Goal: Task Accomplishment & Management: Use online tool/utility

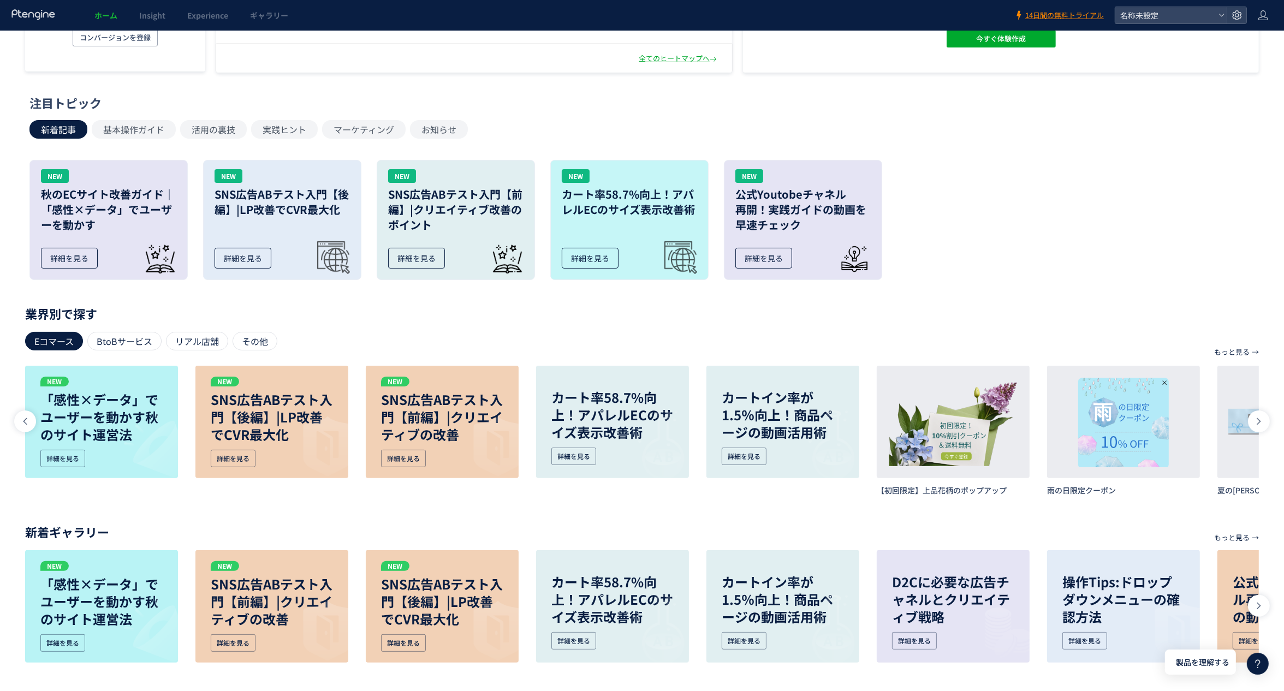
scroll to position [0, 783]
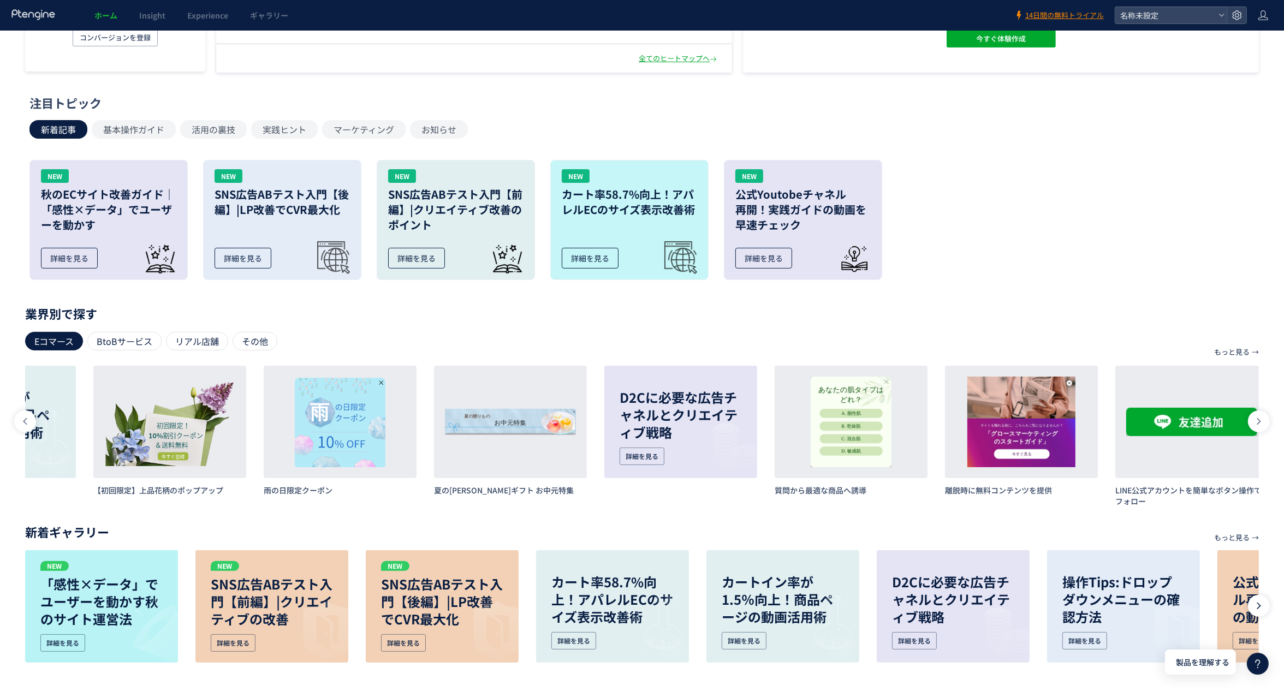
click at [1257, 611] on div at bounding box center [1259, 606] width 22 height 22
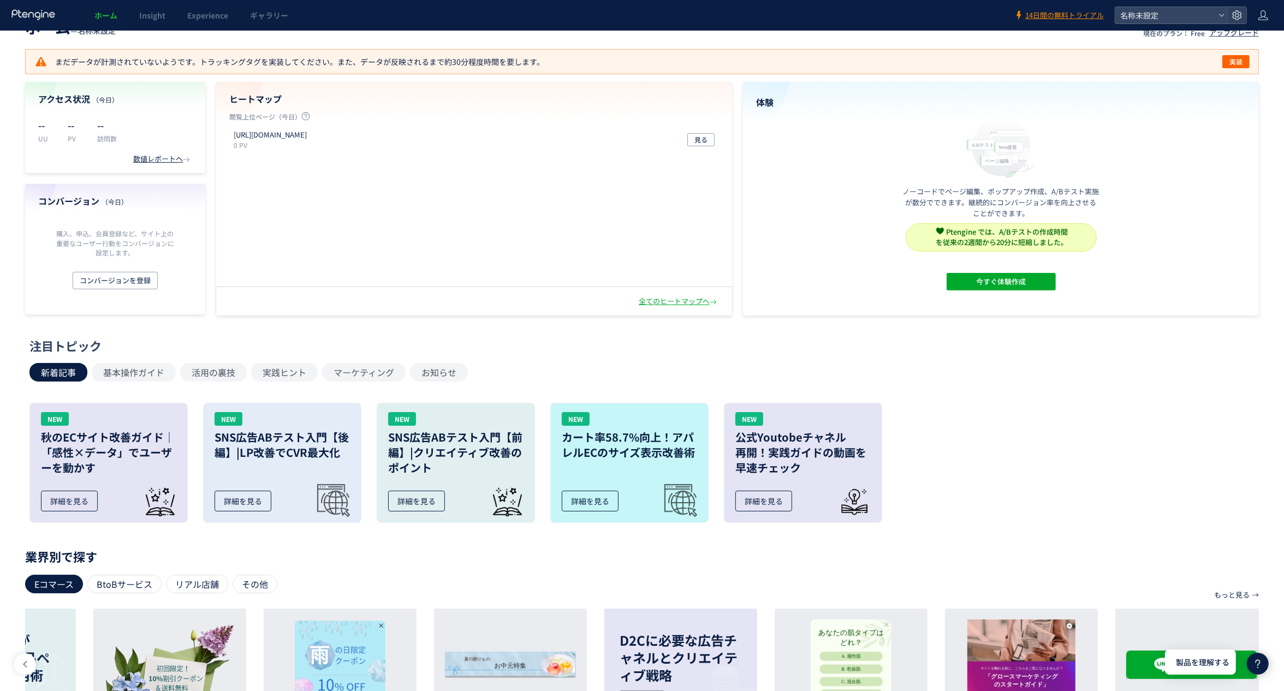
scroll to position [0, 0]
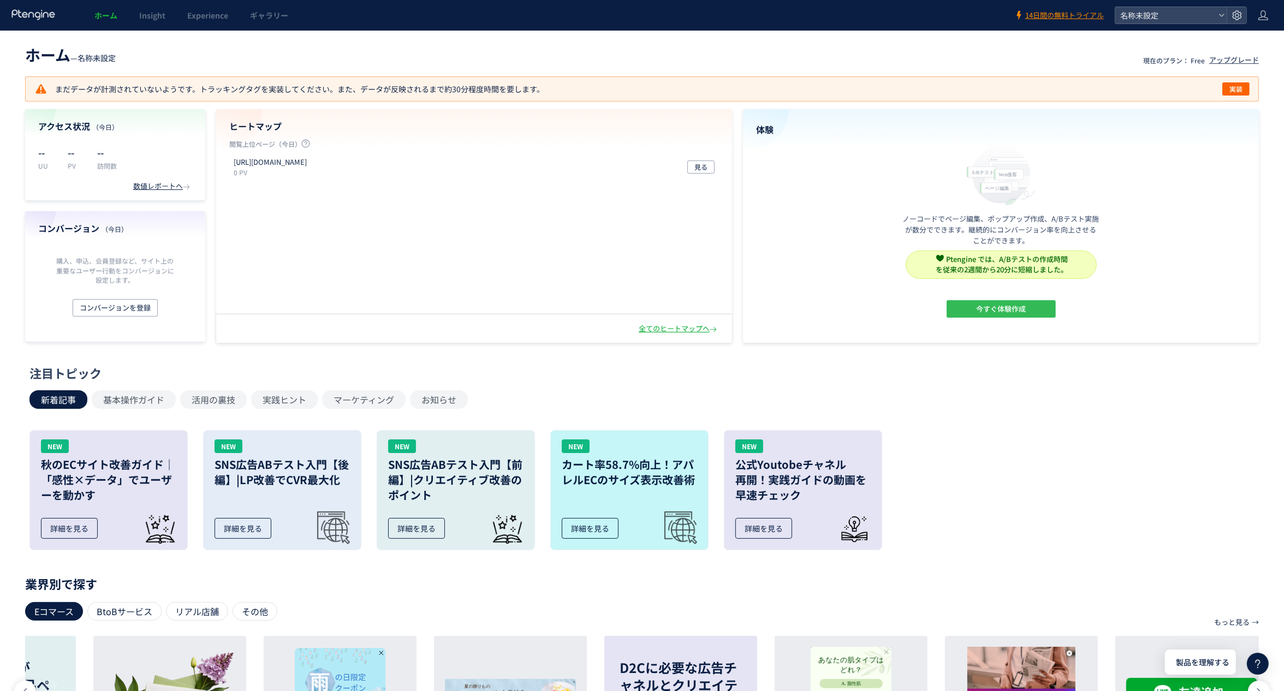
click at [995, 306] on span "今すぐ体験作成" at bounding box center [1001, 308] width 50 height 17
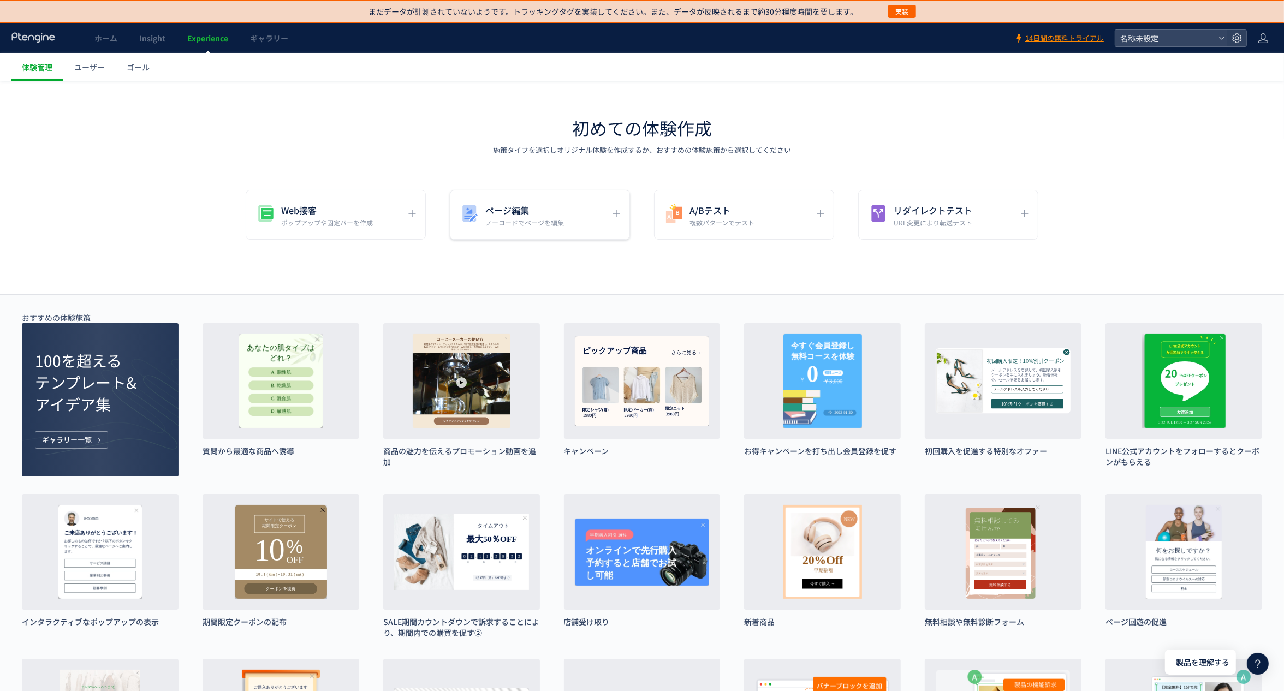
click at [518, 207] on h5 "ページ編集" at bounding box center [524, 210] width 79 height 15
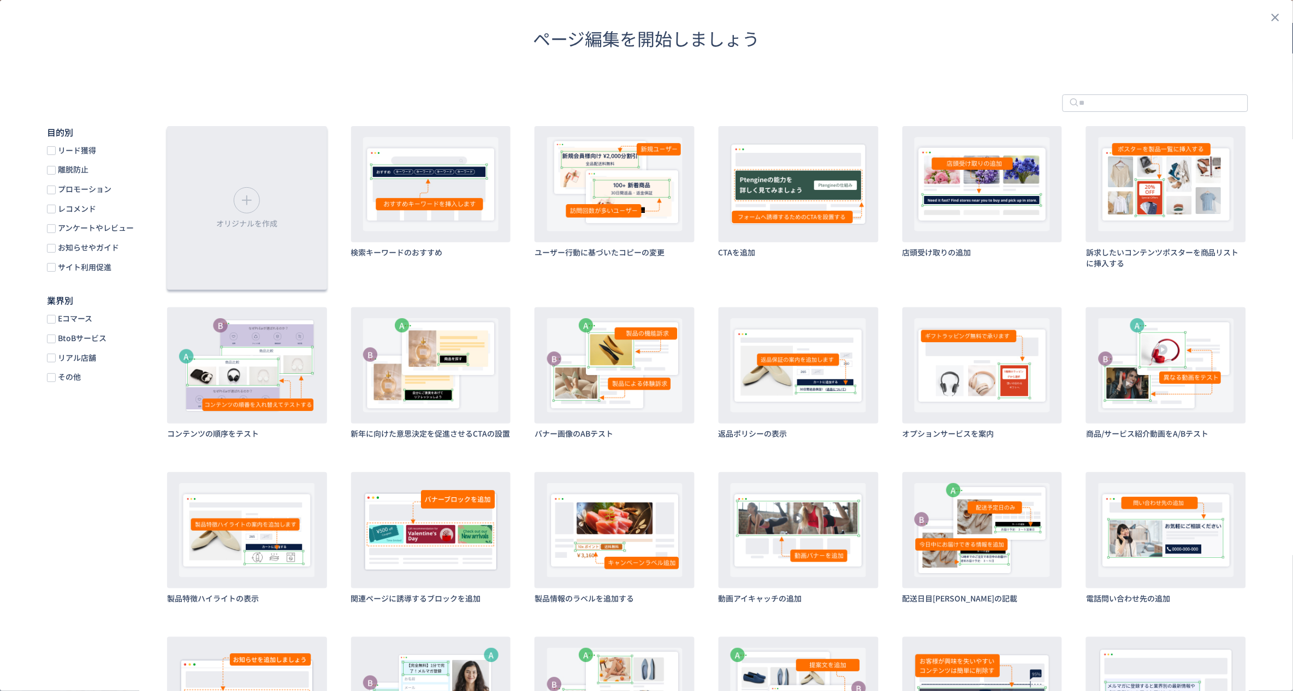
click at [270, 212] on div "オリジナルを作成" at bounding box center [247, 208] width 160 height 164
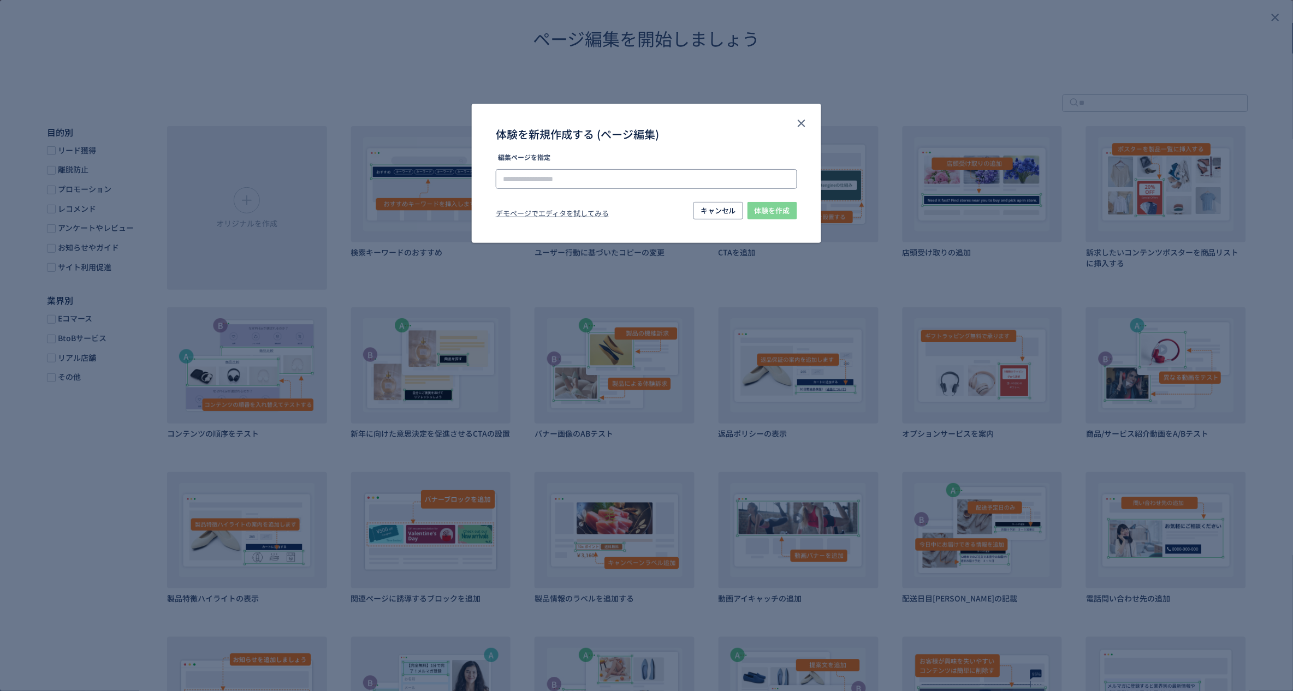
click at [0, 0] on input "体験を新規作成する (ページ編集)" at bounding box center [0, 0] width 0 height 0
paste input "**********"
type input "**********"
click at [775, 212] on span "体験を作成" at bounding box center [771, 210] width 35 height 17
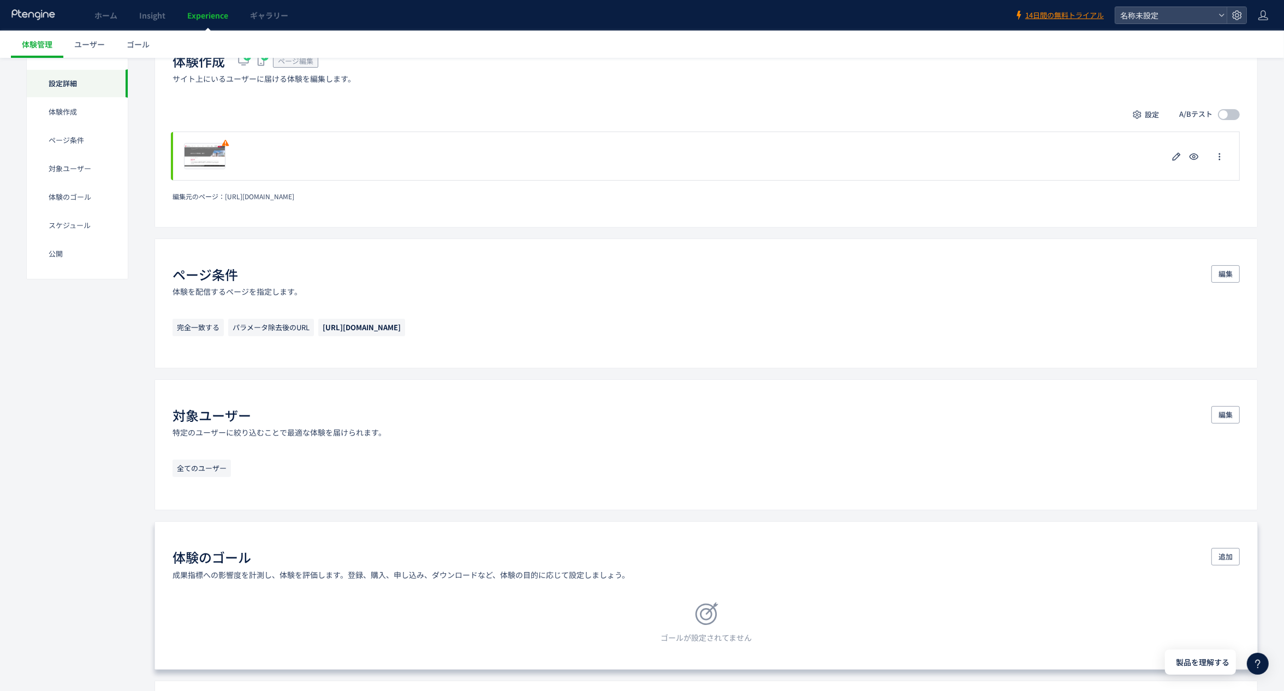
scroll to position [35, 0]
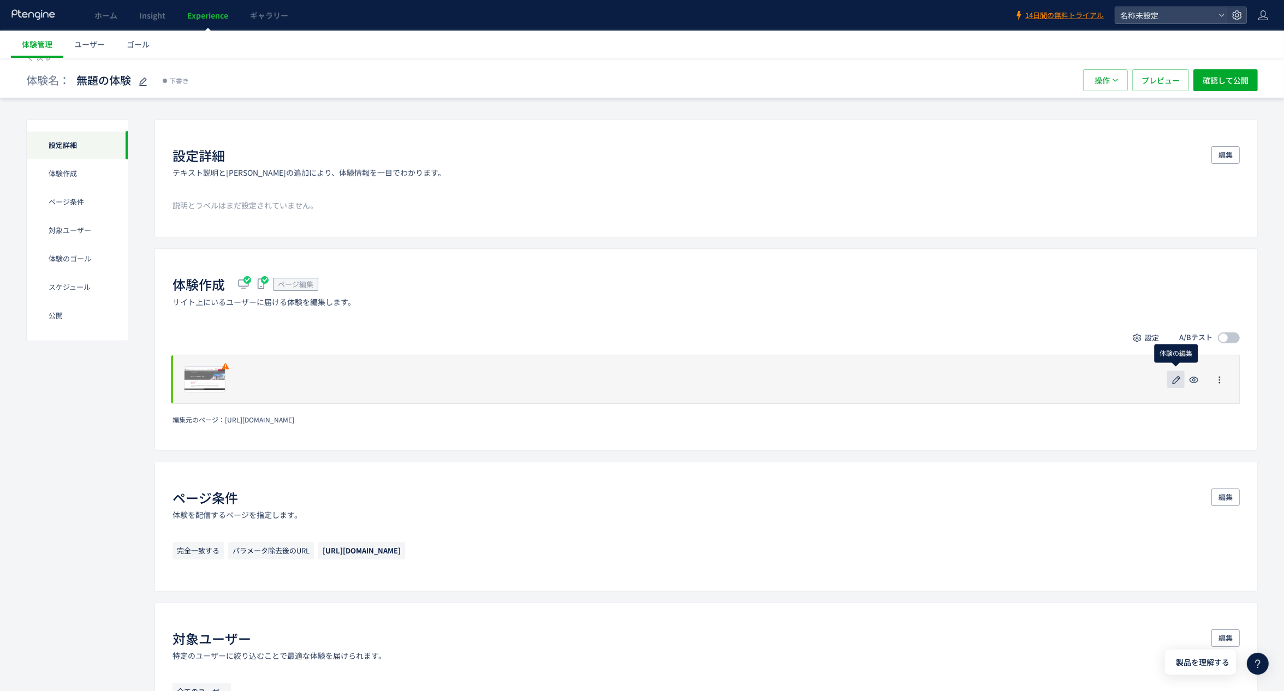
click at [1180, 384] on icon "button" at bounding box center [1176, 379] width 13 height 13
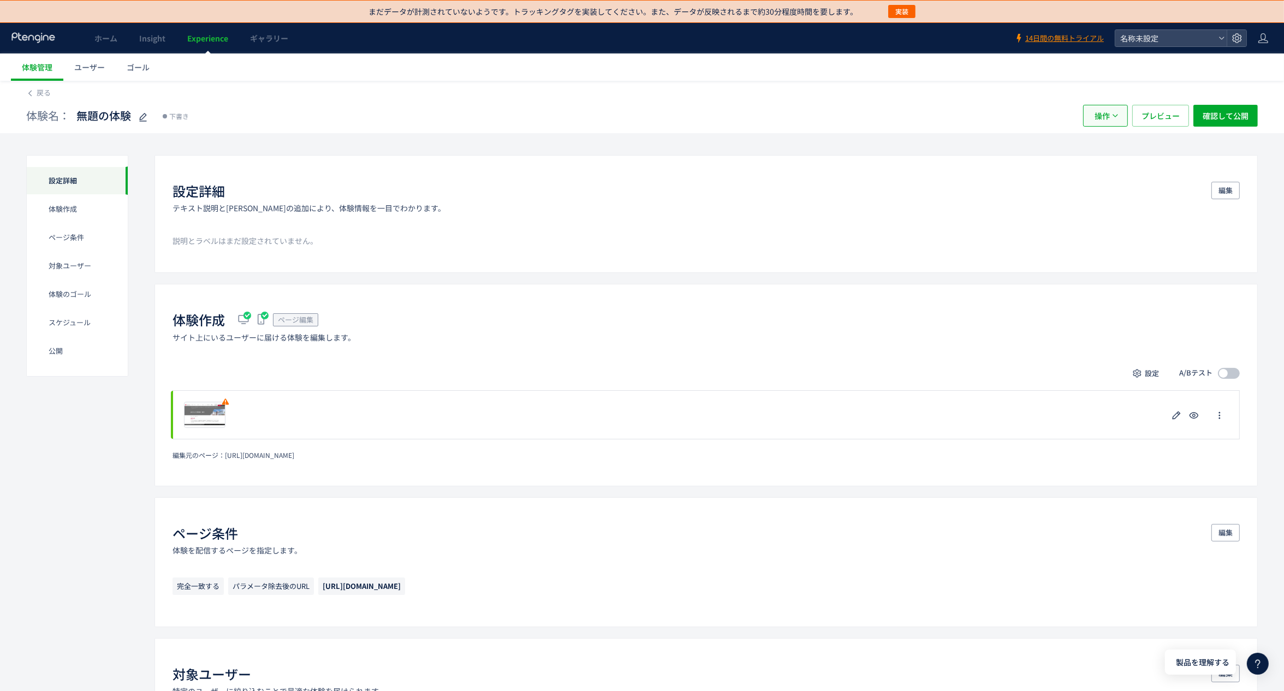
click at [1107, 108] on span "操作" at bounding box center [1101, 116] width 15 height 22
click at [1170, 115] on span "プレビュー" at bounding box center [1160, 116] width 38 height 22
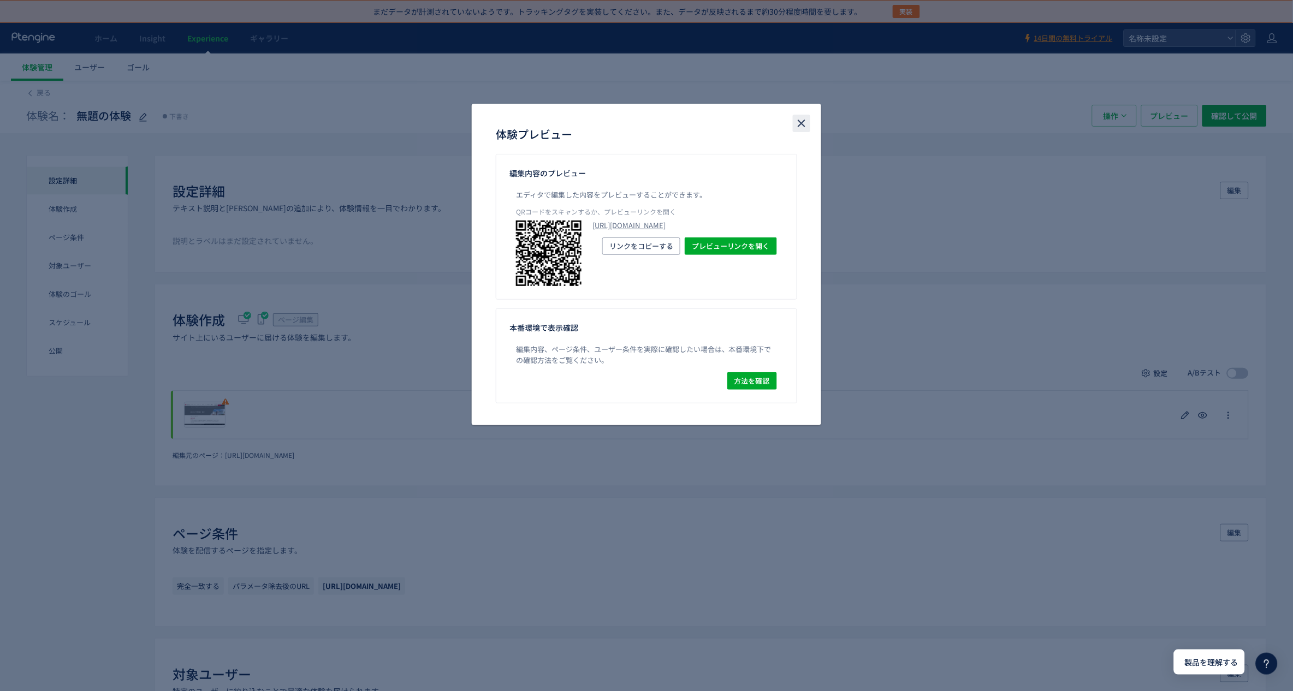
click at [804, 117] on icon "close" at bounding box center [801, 123] width 13 height 13
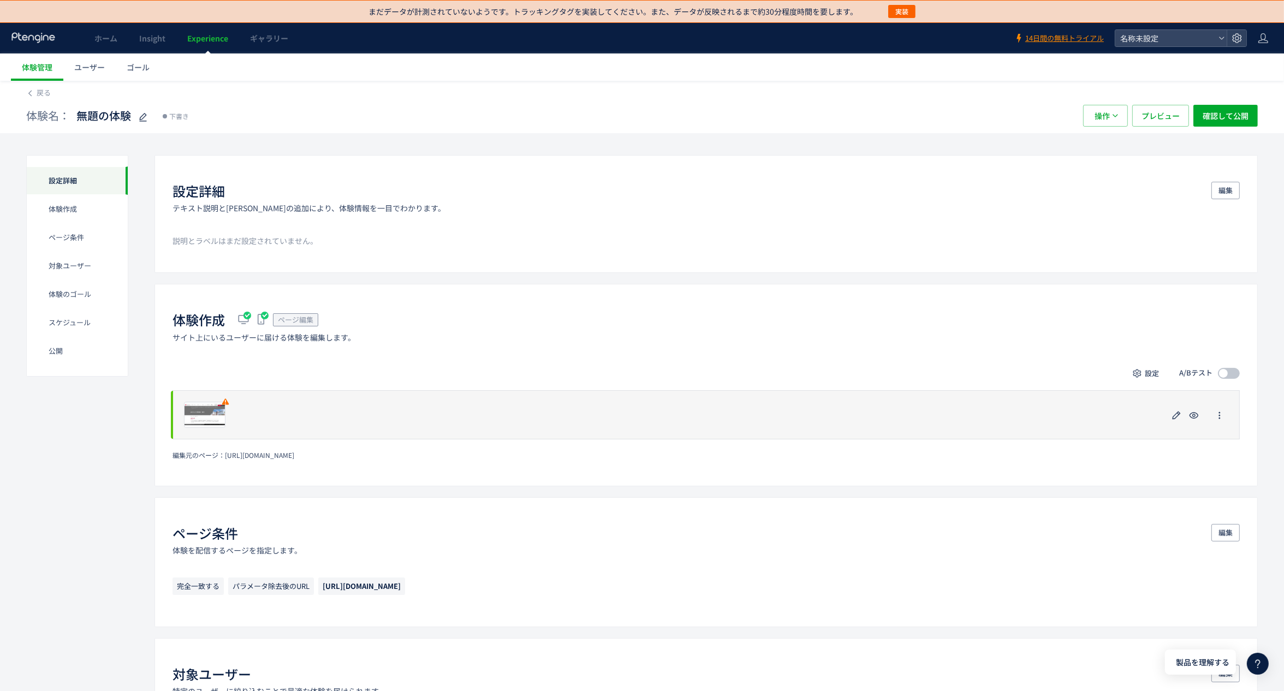
click at [287, 418] on div "プレビュー" at bounding box center [705, 414] width 1067 height 49
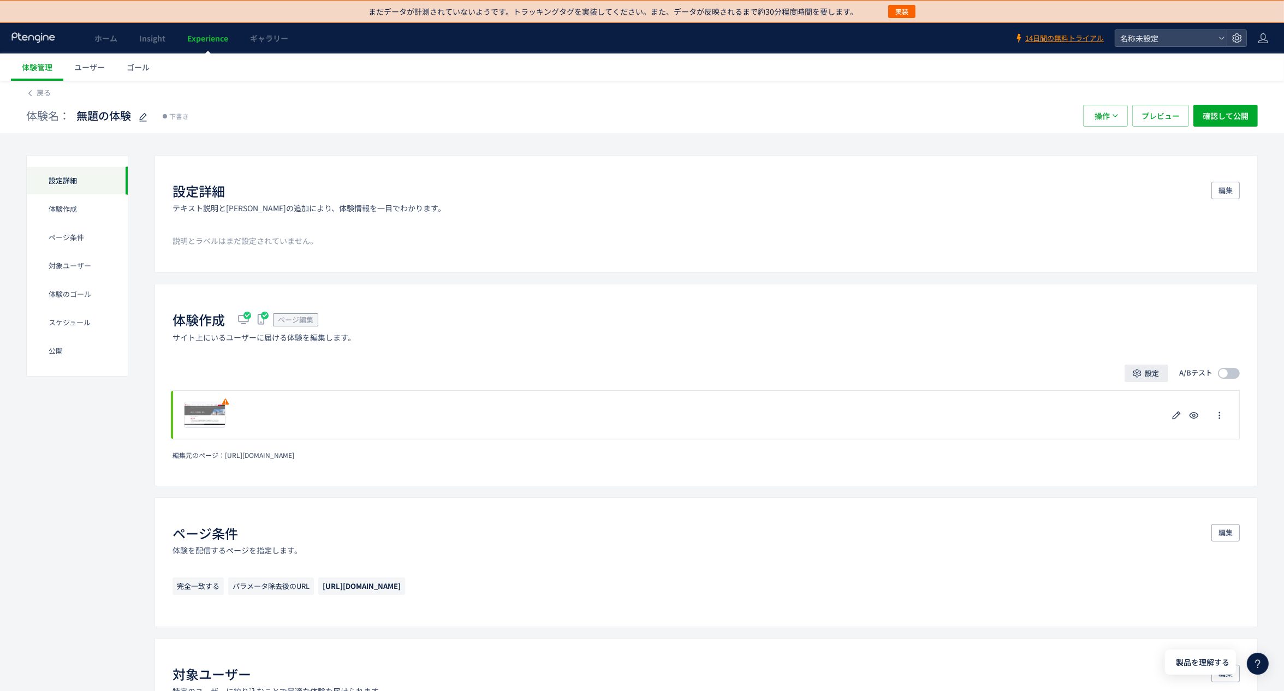
click at [1151, 368] on span "設定" at bounding box center [1152, 373] width 14 height 17
click at [1087, 368] on div "設定 A/Bテスト" at bounding box center [705, 373] width 1067 height 17
click at [1225, 371] on div at bounding box center [1223, 373] width 9 height 9
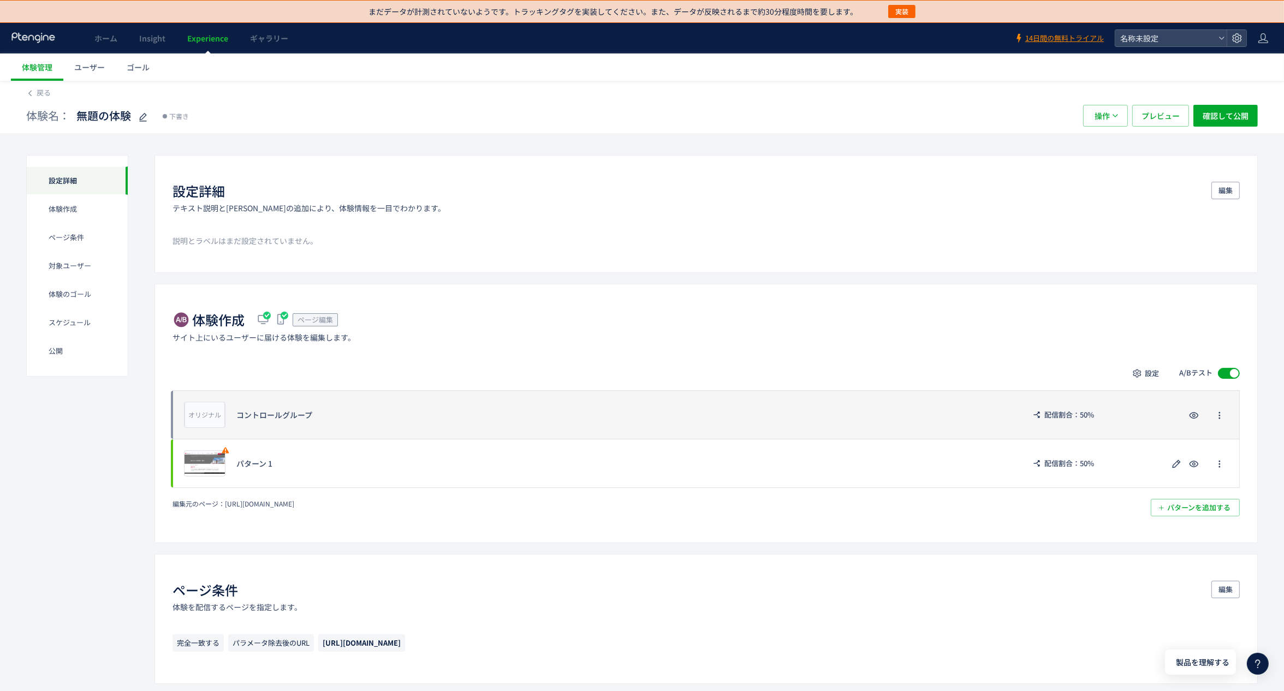
click at [249, 422] on div "オリジナル プレビュー コントロールグループ 配信割合：50%" at bounding box center [705, 414] width 1067 height 49
click at [187, 409] on span "プレビュー" at bounding box center [204, 414] width 35 height 10
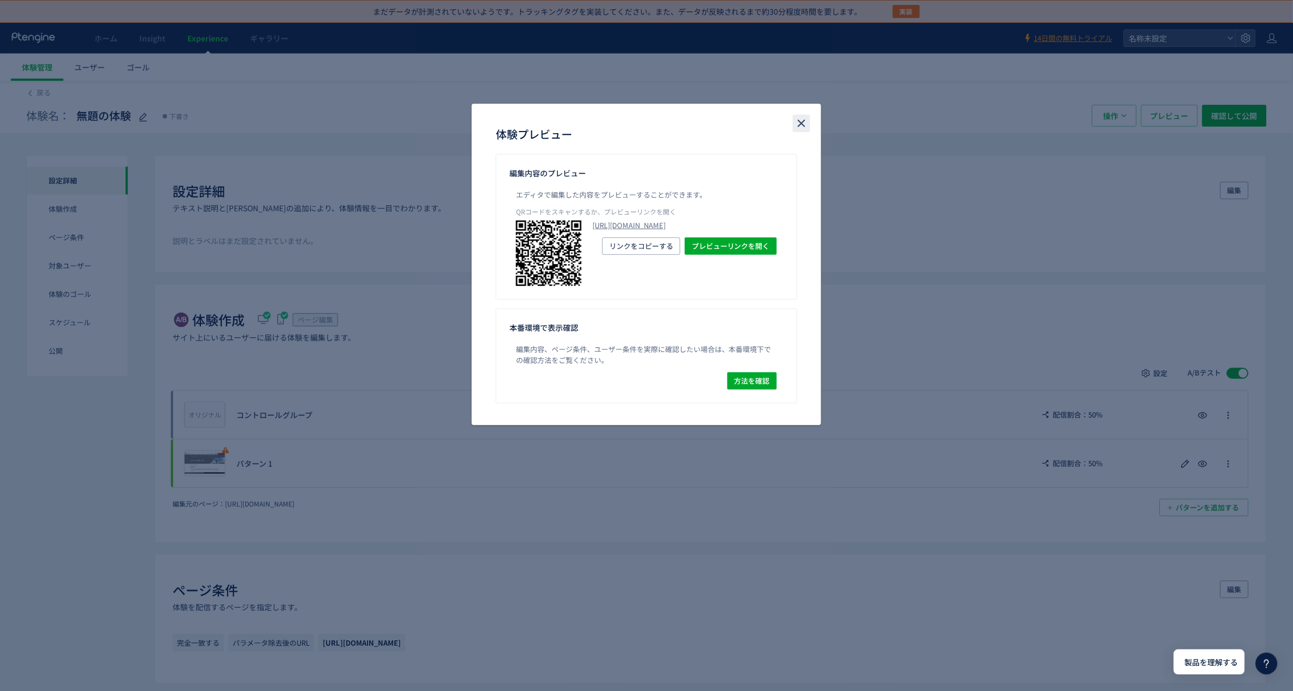
click at [806, 127] on icon "close" at bounding box center [801, 123] width 13 height 13
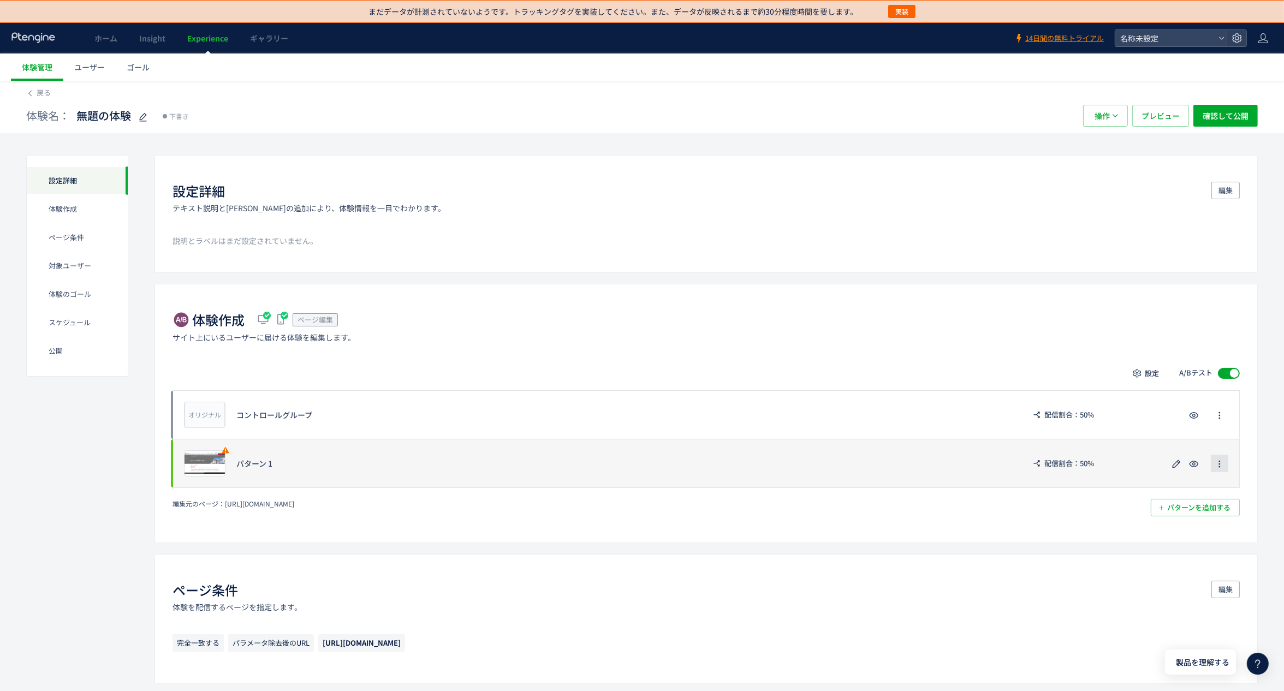
click at [1219, 466] on icon "button" at bounding box center [1219, 464] width 9 height 9
click at [1170, 464] on icon "button" at bounding box center [1176, 463] width 13 height 13
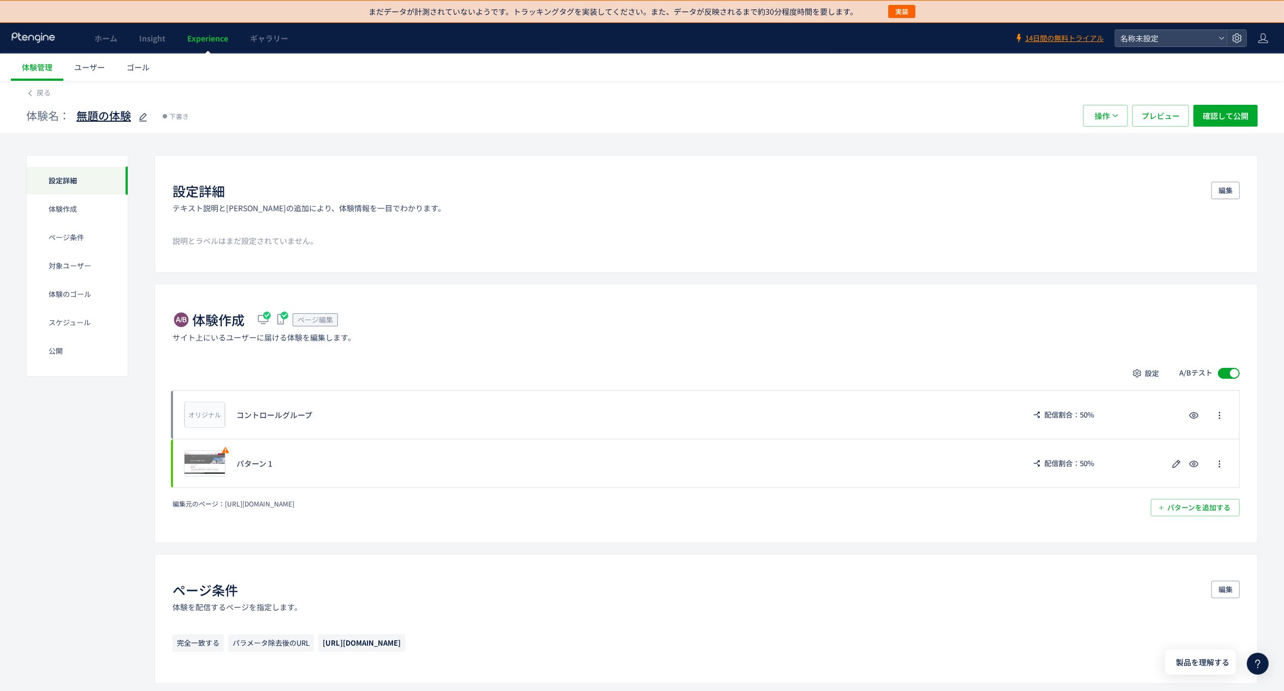
click at [140, 112] on icon at bounding box center [142, 117] width 13 height 13
click at [73, 68] on link "ユーザー" at bounding box center [89, 66] width 52 height 27
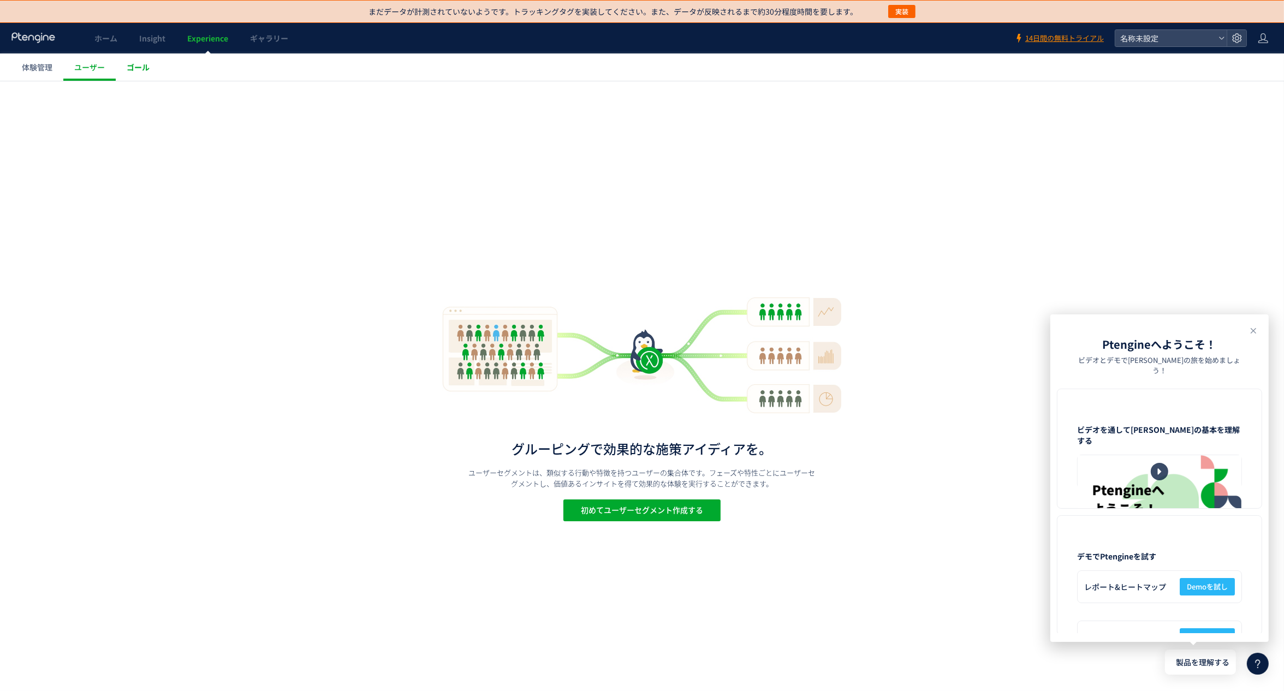
click at [153, 68] on link "ゴール" at bounding box center [138, 66] width 45 height 27
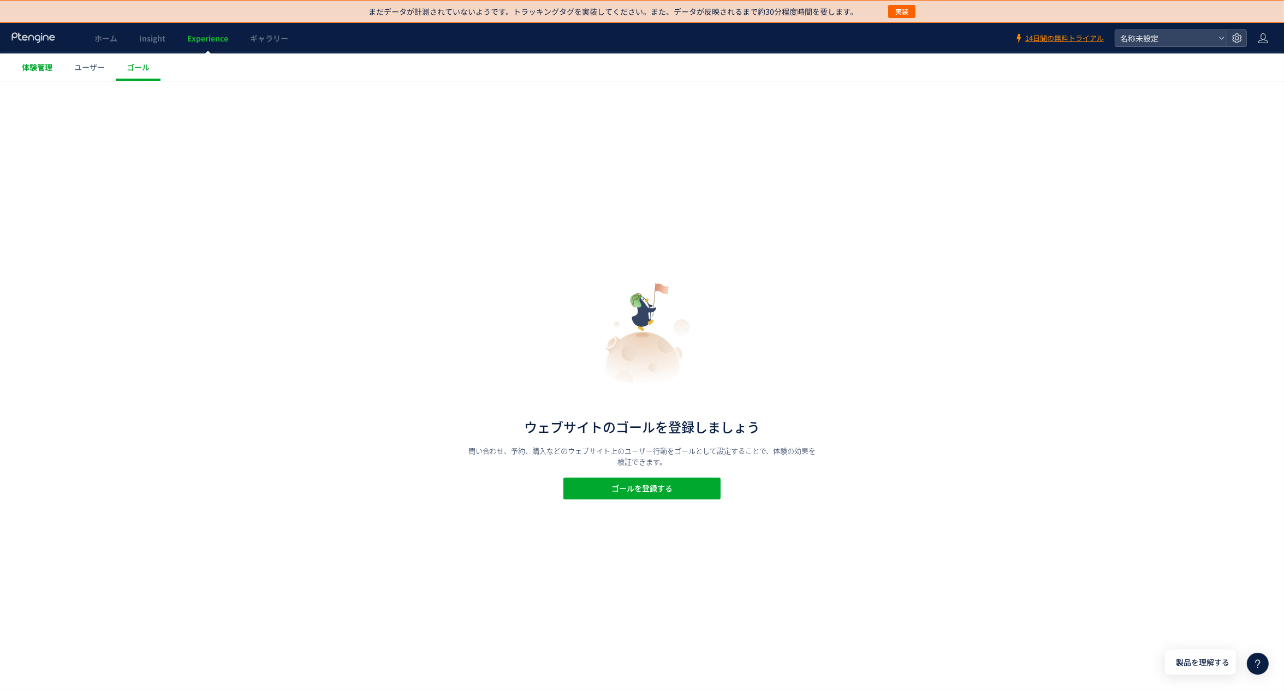
click at [53, 74] on link "体験管理" at bounding box center [37, 66] width 52 height 27
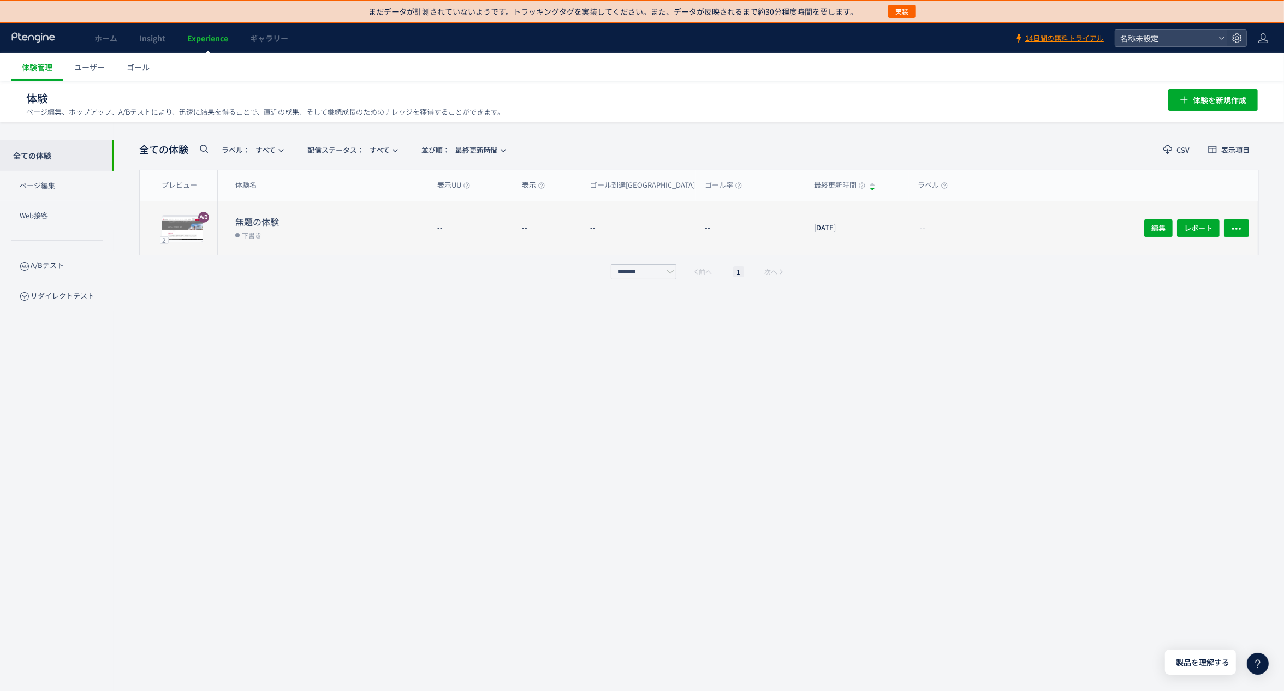
click at [961, 234] on div "--" at bounding box center [1018, 227] width 218 height 53
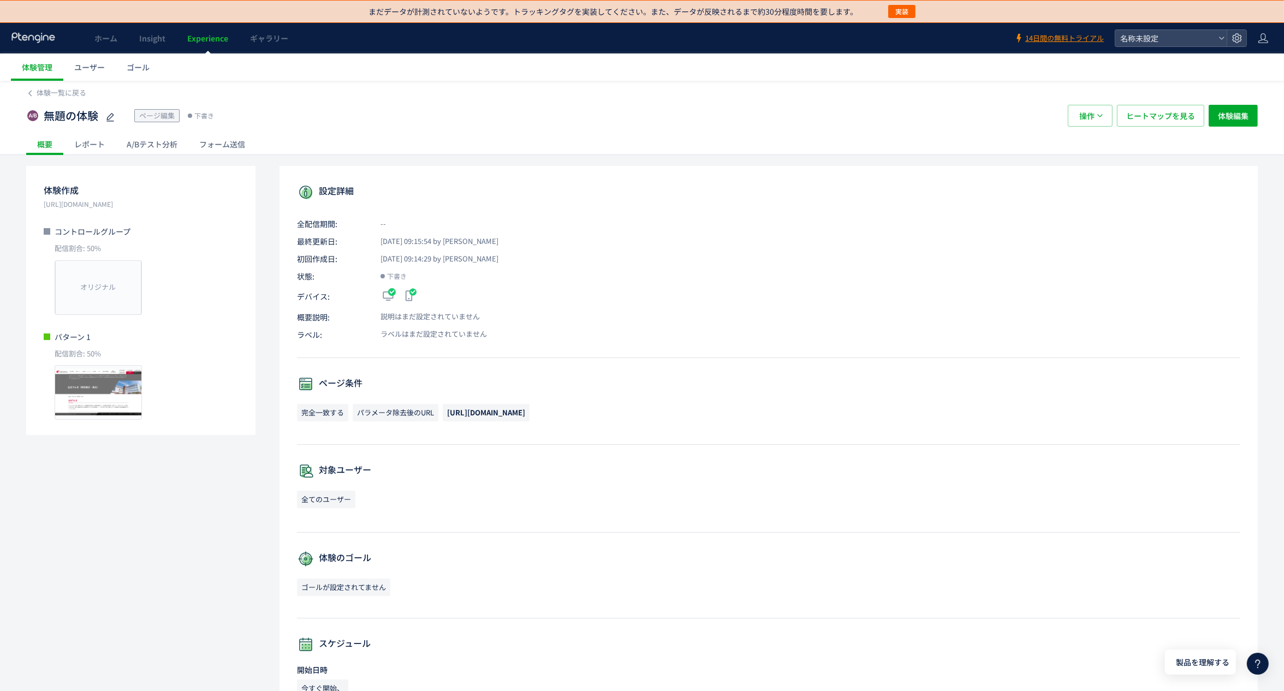
click at [100, 141] on div "レポート" at bounding box center [89, 144] width 52 height 22
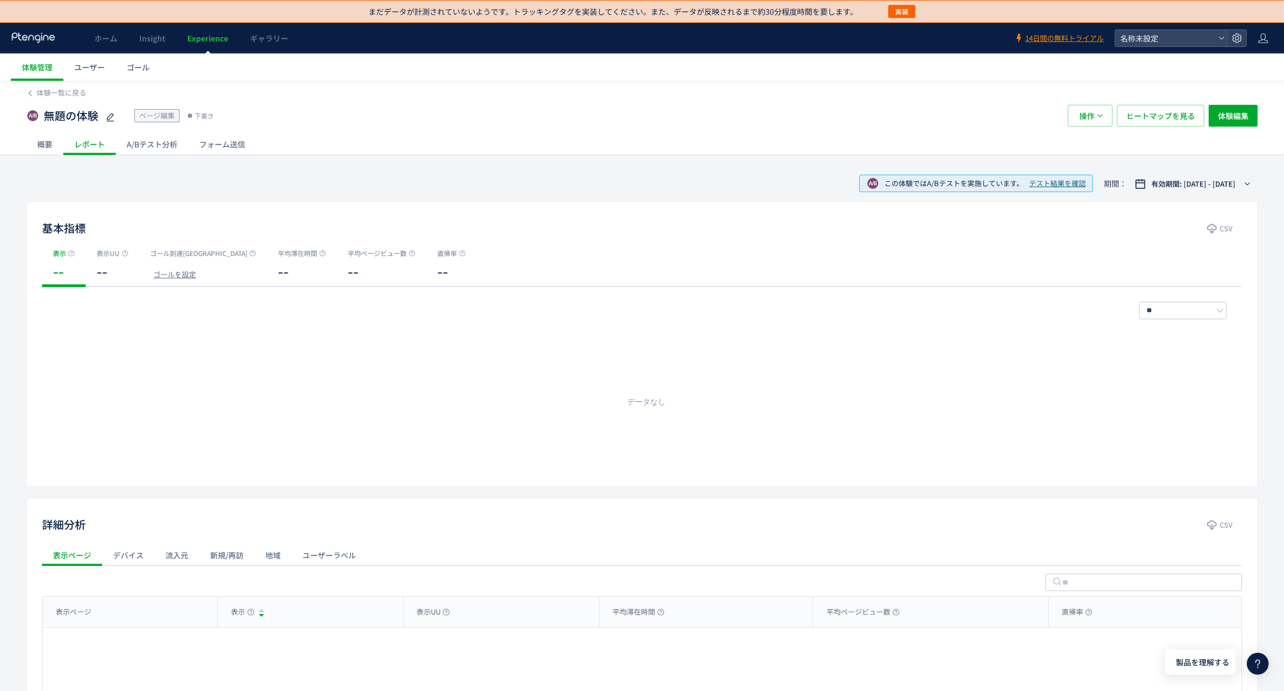
click at [147, 146] on div "A/Bテスト分析" at bounding box center [152, 144] width 73 height 22
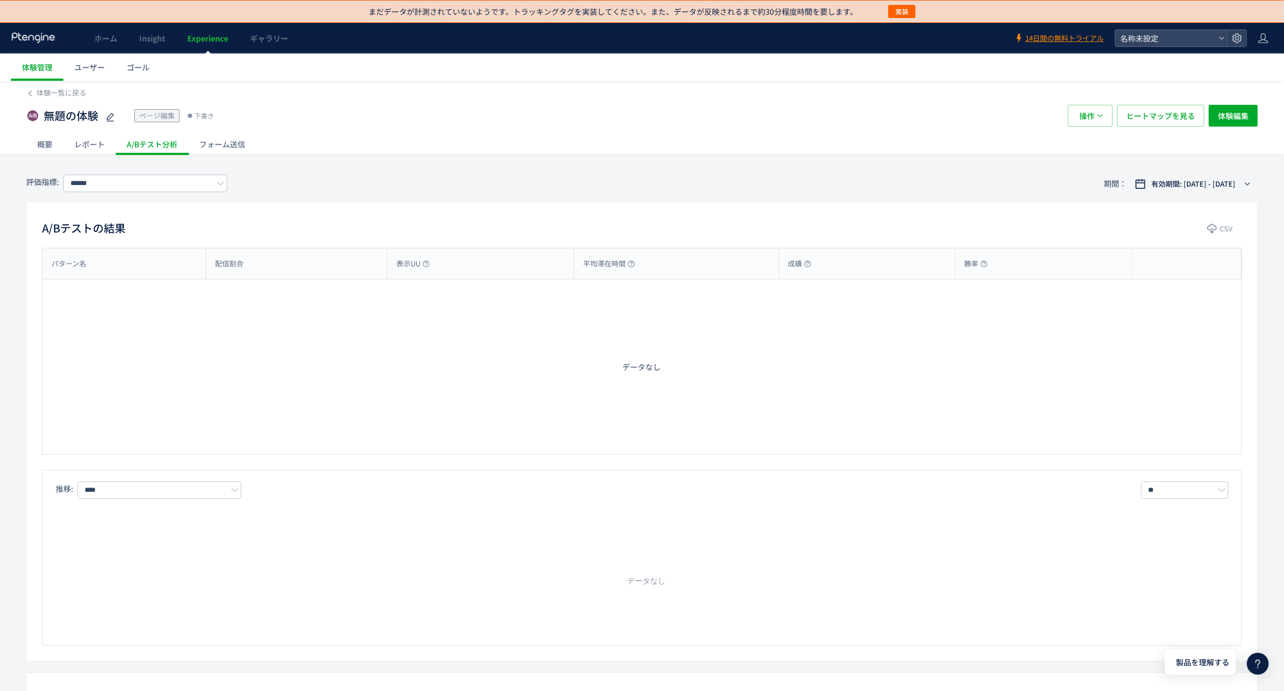
click at [218, 143] on div "フォーム送信" at bounding box center [222, 144] width 68 height 22
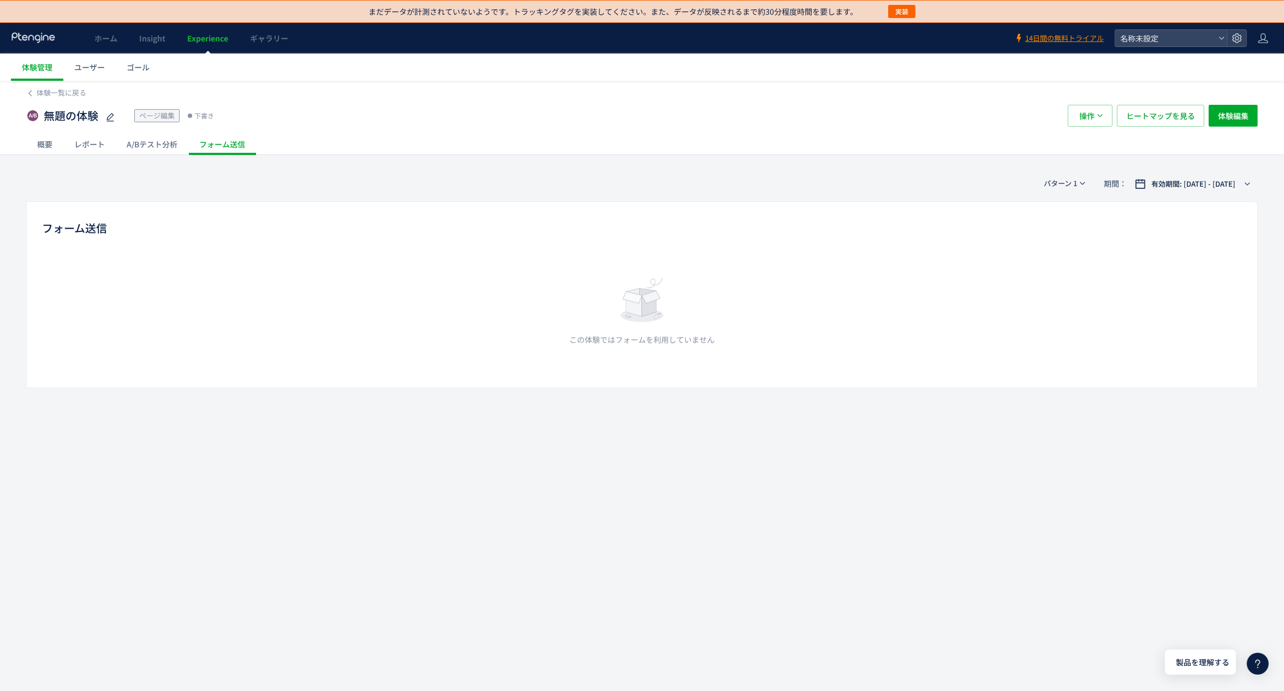
click at [143, 142] on div "A/Bテスト分析" at bounding box center [152, 144] width 73 height 22
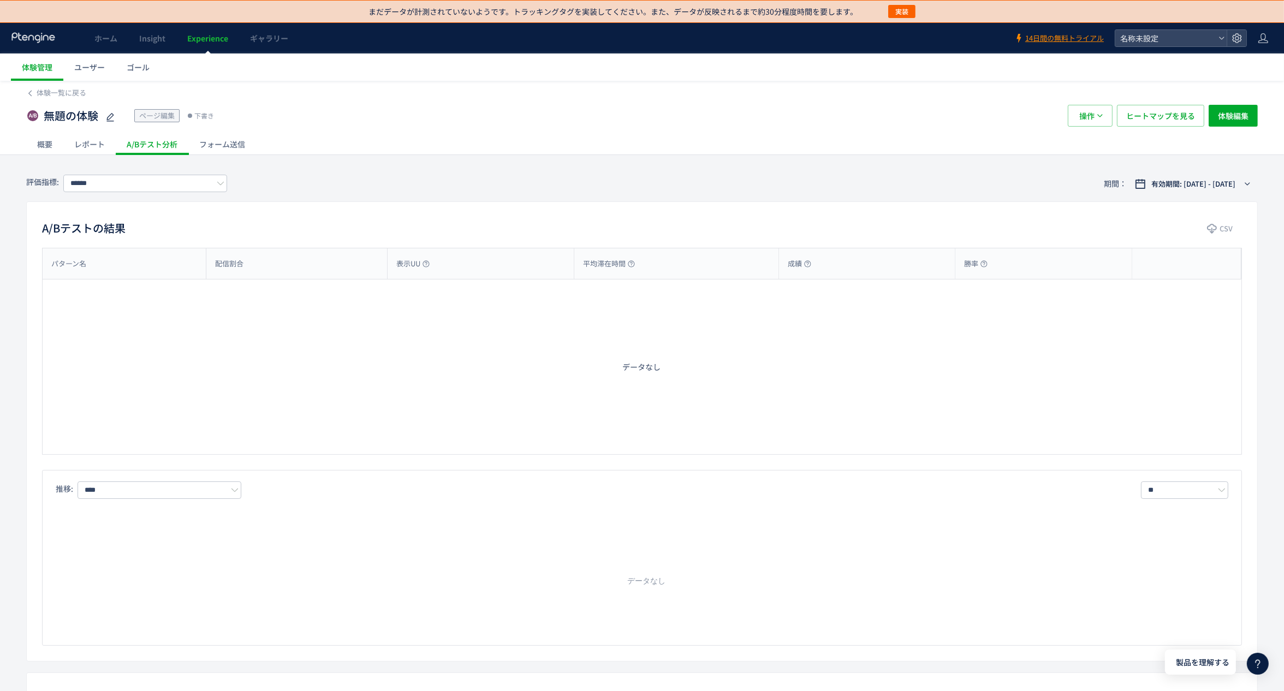
click at [78, 142] on div "レポート" at bounding box center [89, 144] width 52 height 22
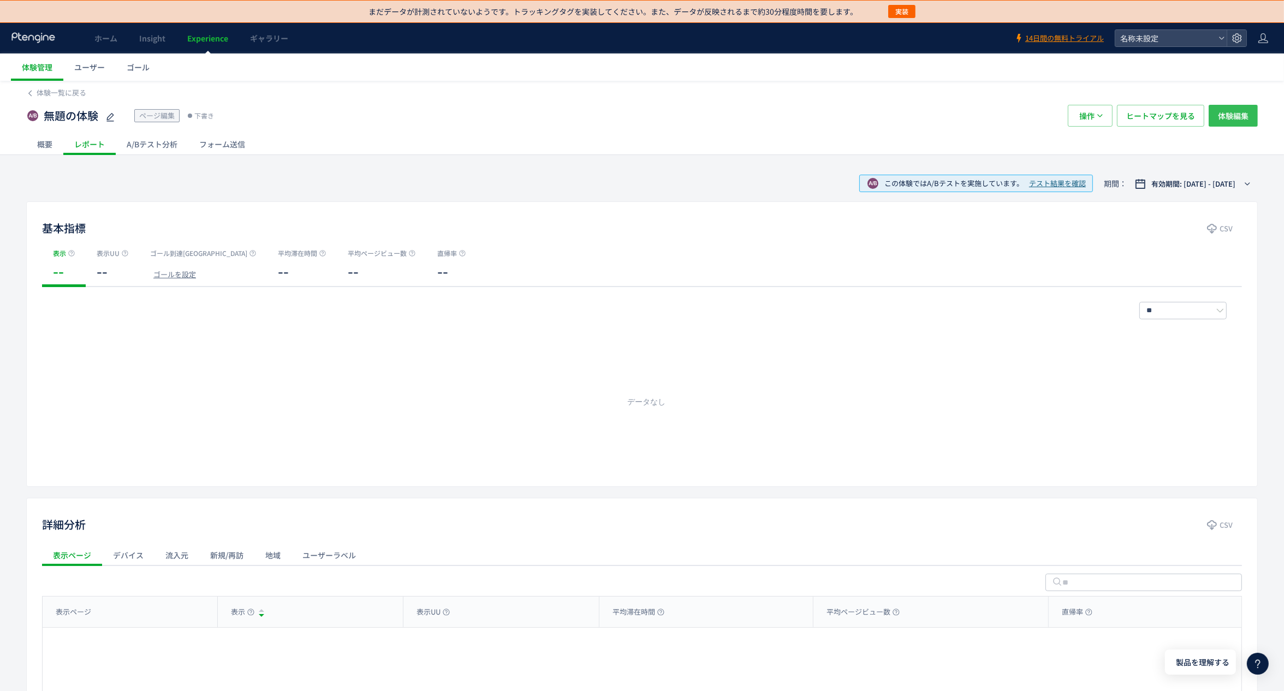
click at [1224, 118] on span "体験編集" at bounding box center [1233, 116] width 31 height 22
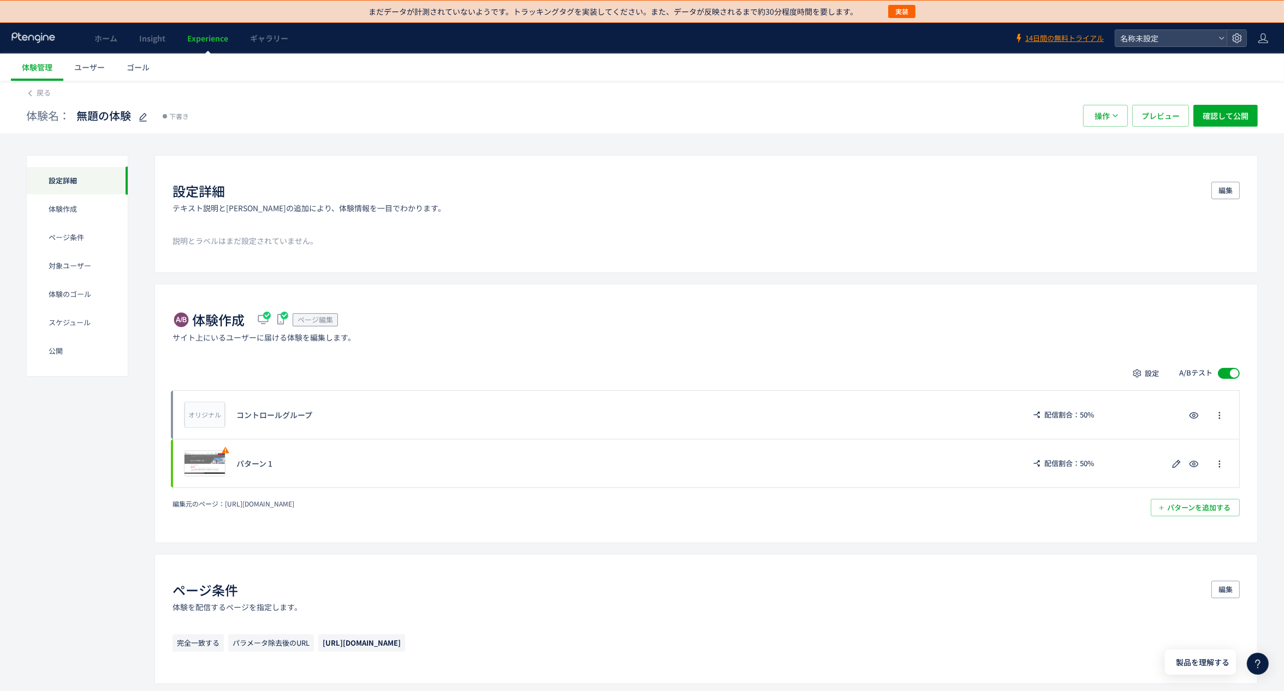
click at [208, 39] on span "Experience" at bounding box center [207, 38] width 41 height 11
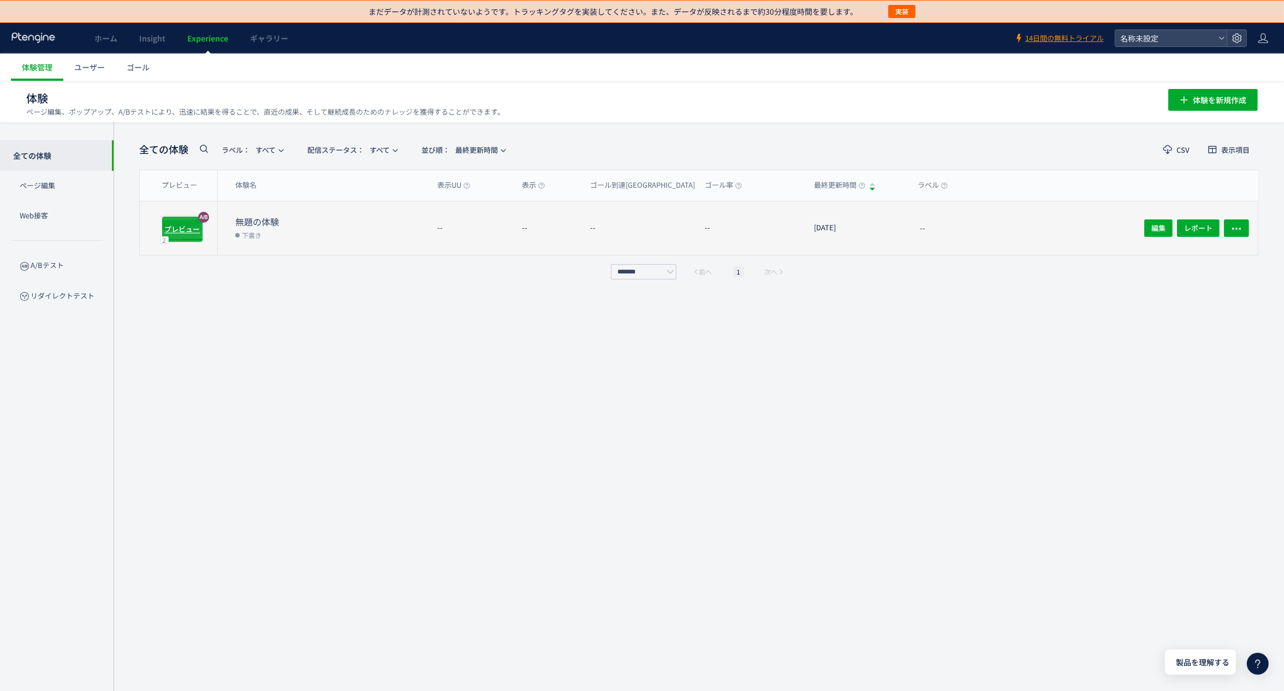
click at [197, 230] on span "プレビュー" at bounding box center [182, 229] width 35 height 10
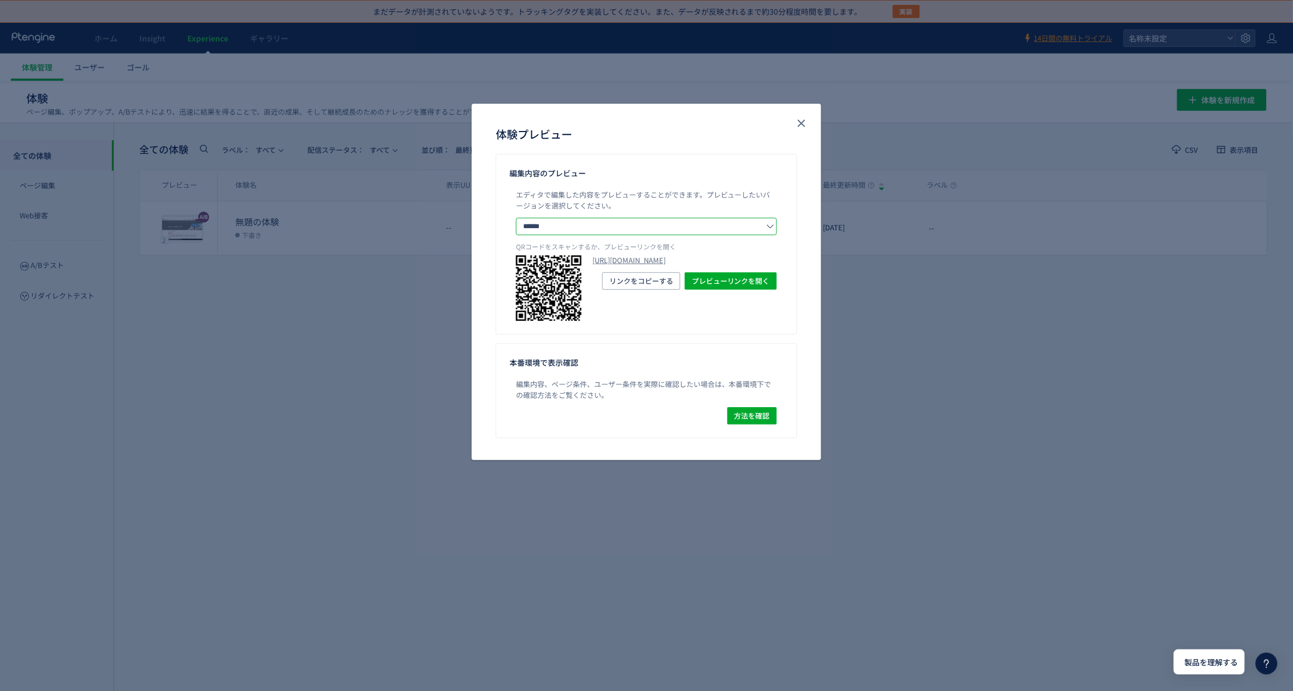
click at [728, 229] on input "******" at bounding box center [646, 226] width 261 height 17
click at [933, 348] on div "体験プレビュー 編集内容のプレビュー エディタで編集した内容をプレビューすることができます。 プレビューしたいバージョンを選択してください。 ****** コ…" at bounding box center [646, 345] width 1293 height 691
click at [790, 121] on div "体験プレビュー" at bounding box center [646, 129] width 349 height 50
click at [807, 121] on icon "close" at bounding box center [801, 123] width 13 height 13
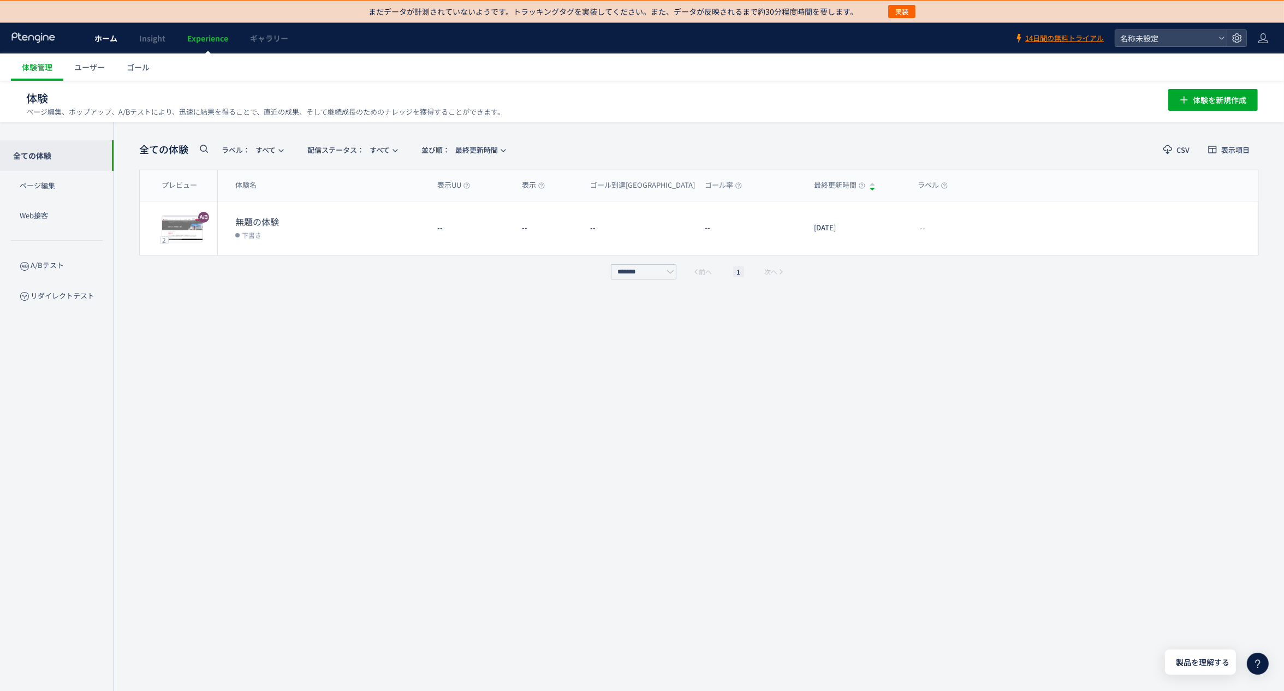
click at [107, 30] on link "ホーム" at bounding box center [106, 38] width 45 height 31
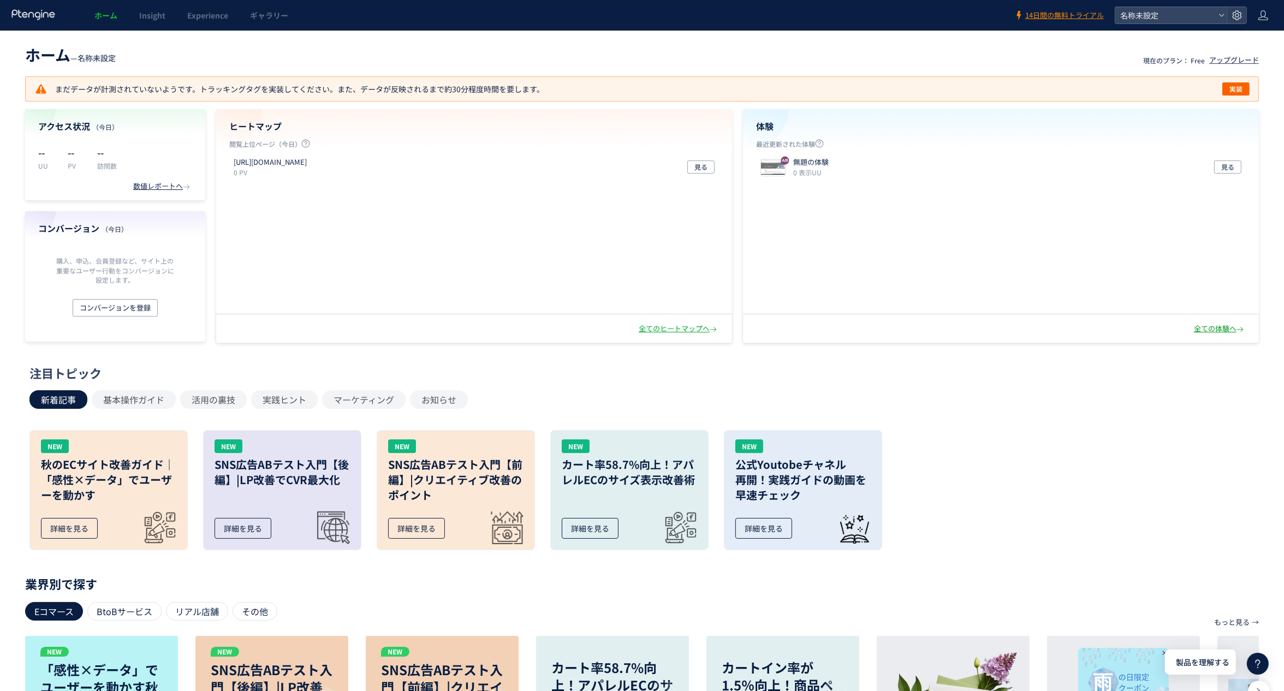
click at [1224, 326] on div "全ての体験へ" at bounding box center [1220, 329] width 52 height 10
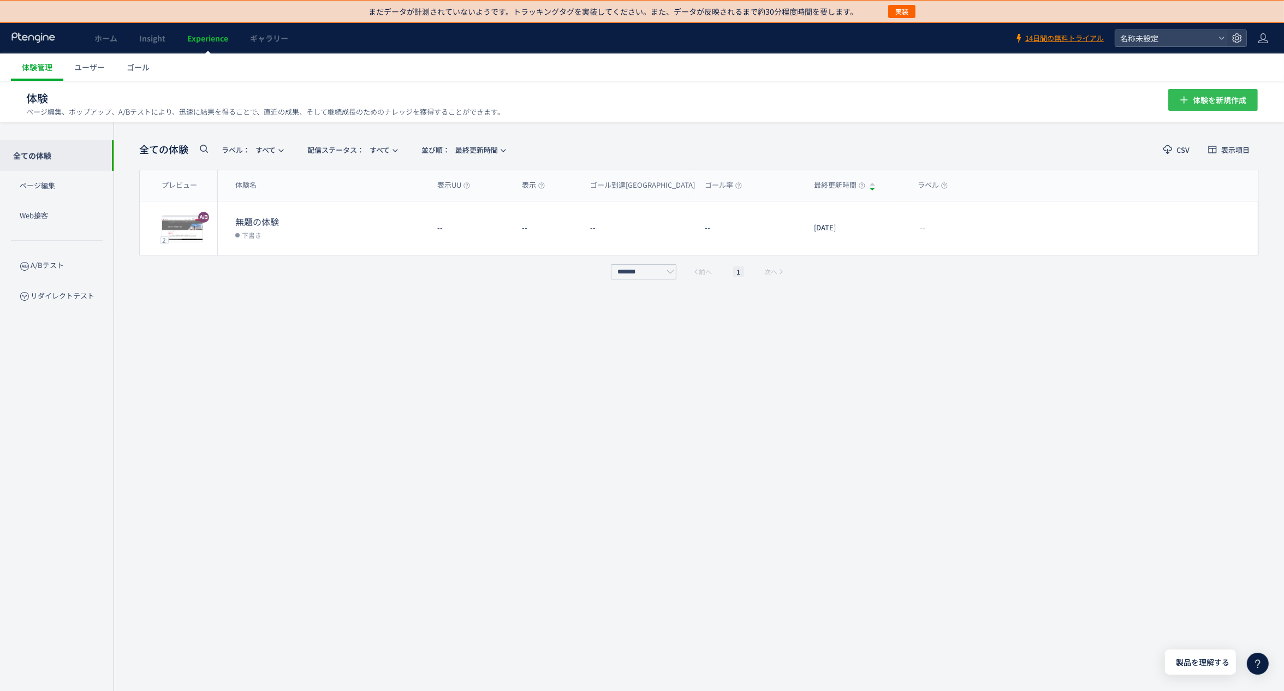
click at [1219, 108] on span "体験を新規作成" at bounding box center [1219, 100] width 53 height 22
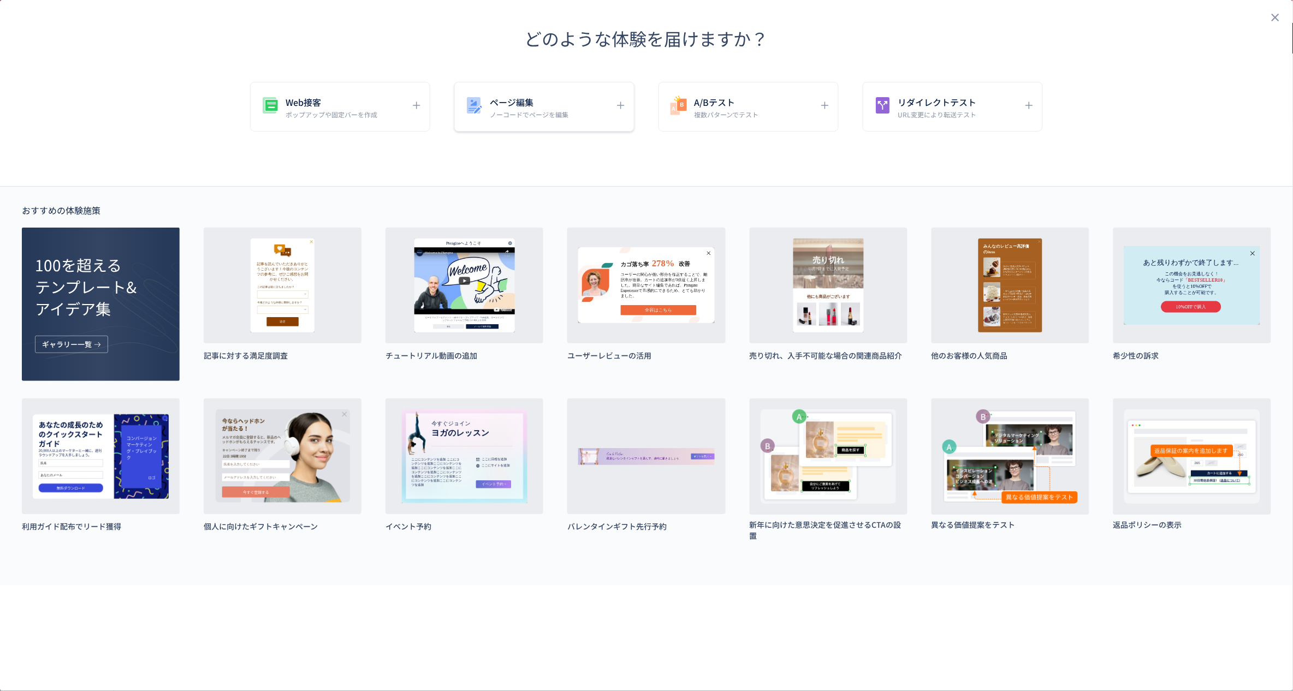
click at [493, 103] on h5 "ページ編集" at bounding box center [529, 101] width 79 height 15
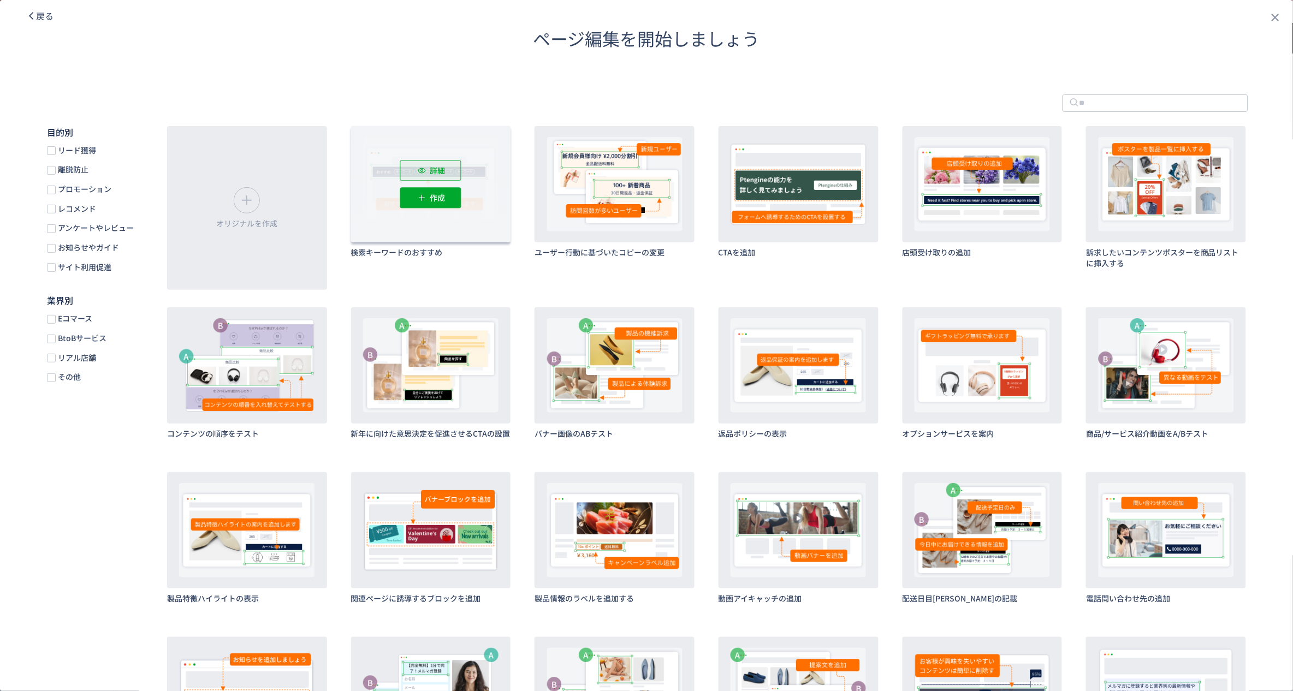
click at [426, 171] on div "詳細" at bounding box center [430, 170] width 61 height 21
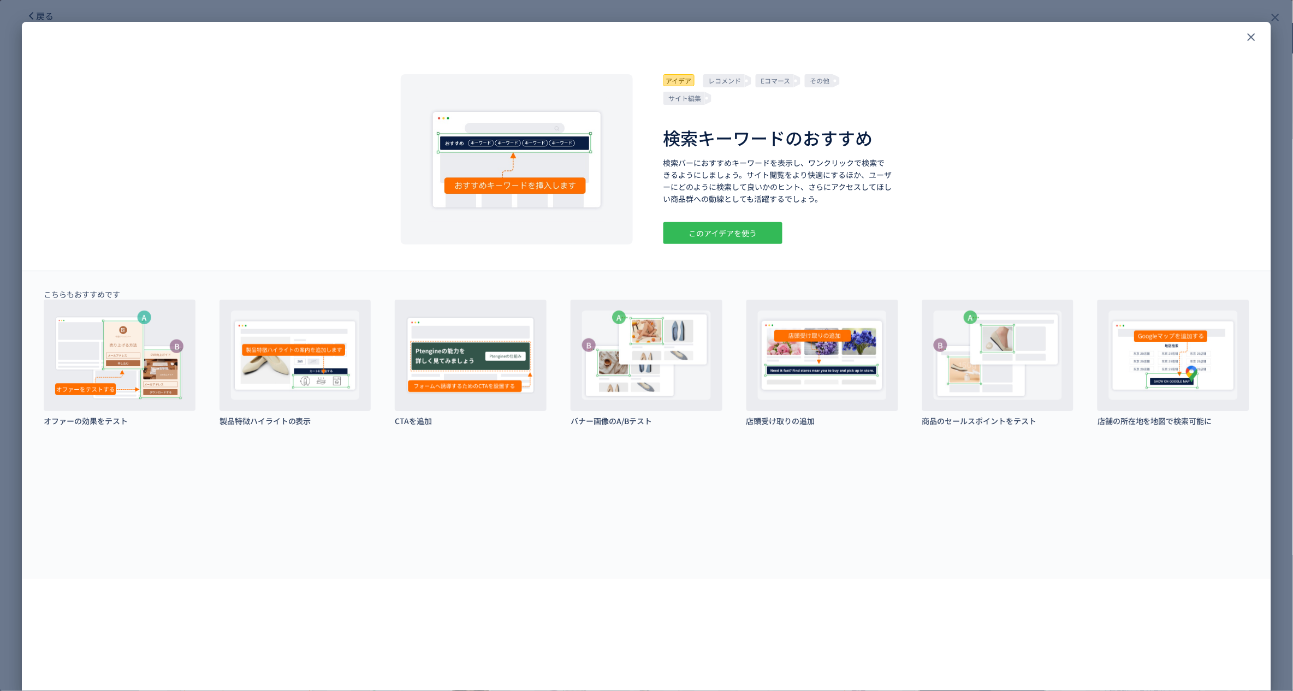
click at [709, 234] on div "このアイデアを使う" at bounding box center [722, 233] width 119 height 22
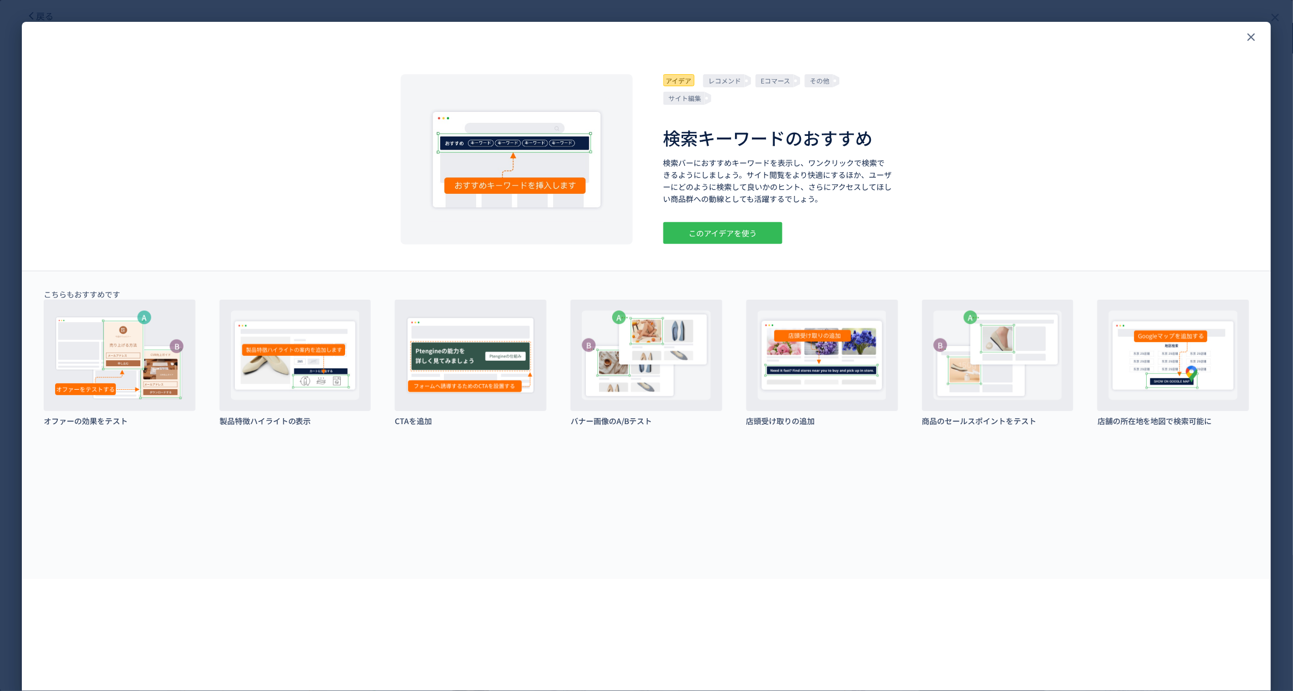
click at [711, 230] on div "このアイデアを使う" at bounding box center [722, 233] width 119 height 22
click at [1258, 39] on icon "close" at bounding box center [1251, 37] width 13 height 13
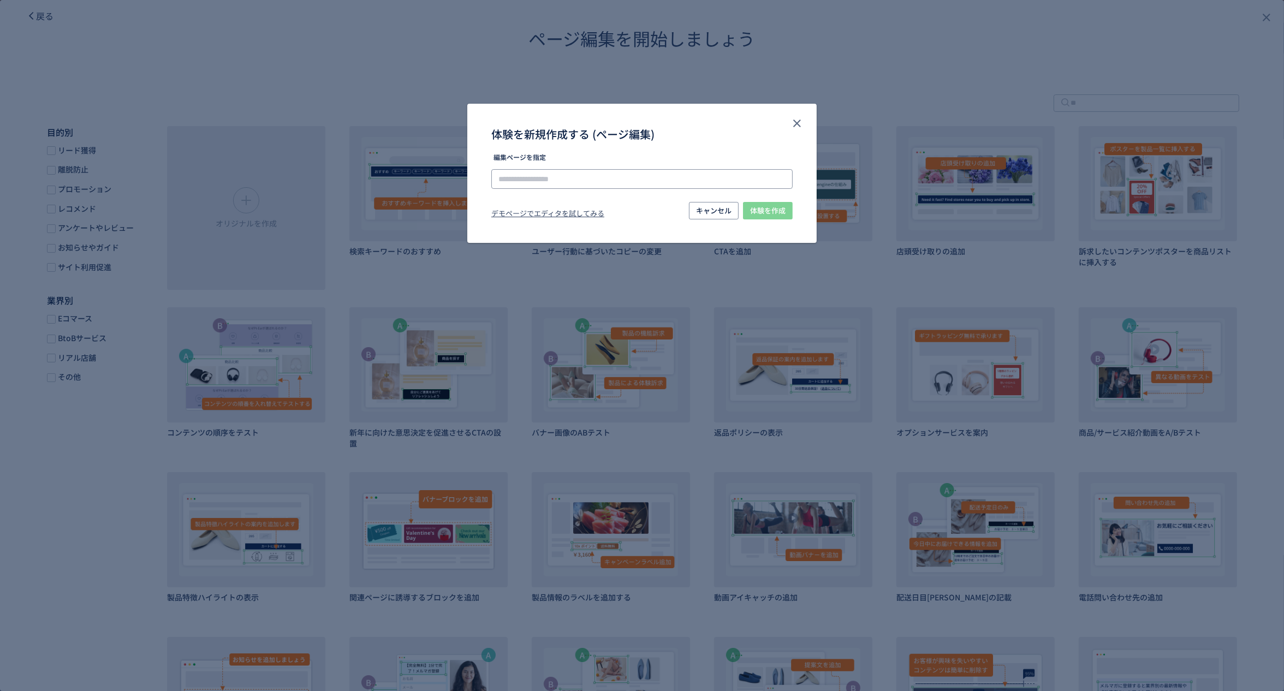
click at [676, 172] on input "体験を新規作成する (ページ編集)" at bounding box center [641, 179] width 301 height 20
click at [723, 203] on span "キャンセル" at bounding box center [713, 210] width 35 height 17
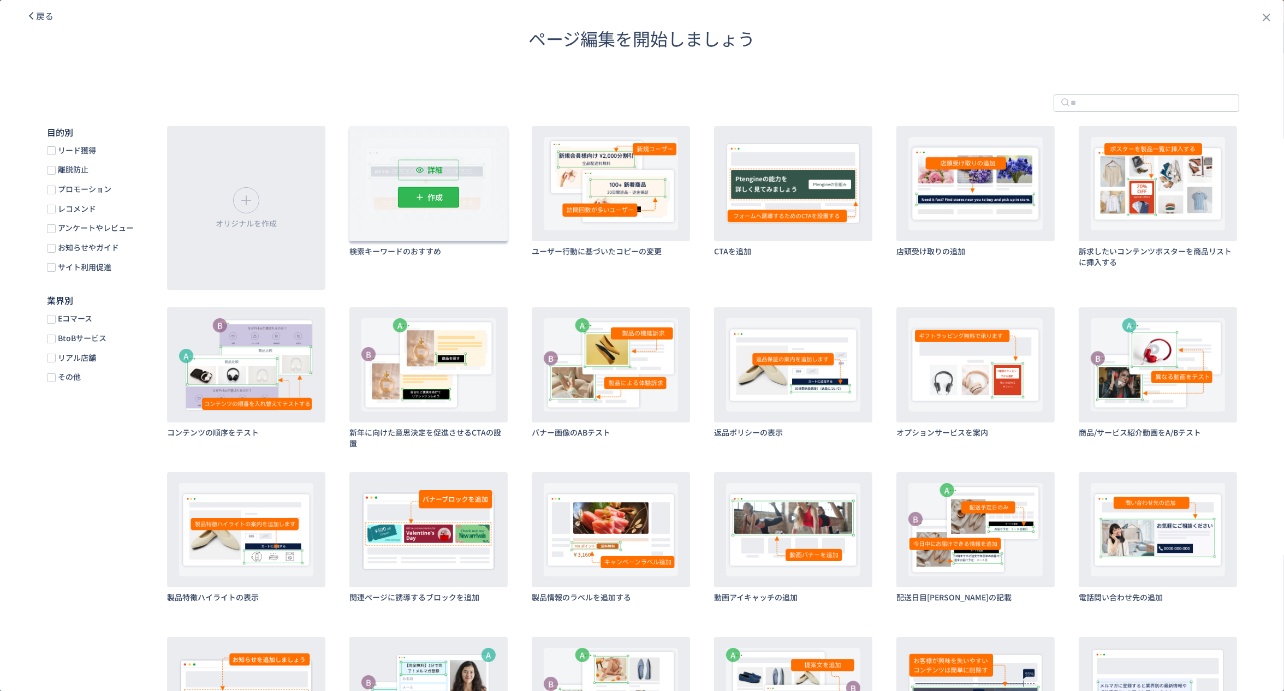
click at [434, 197] on p "作成" at bounding box center [434, 197] width 15 height 21
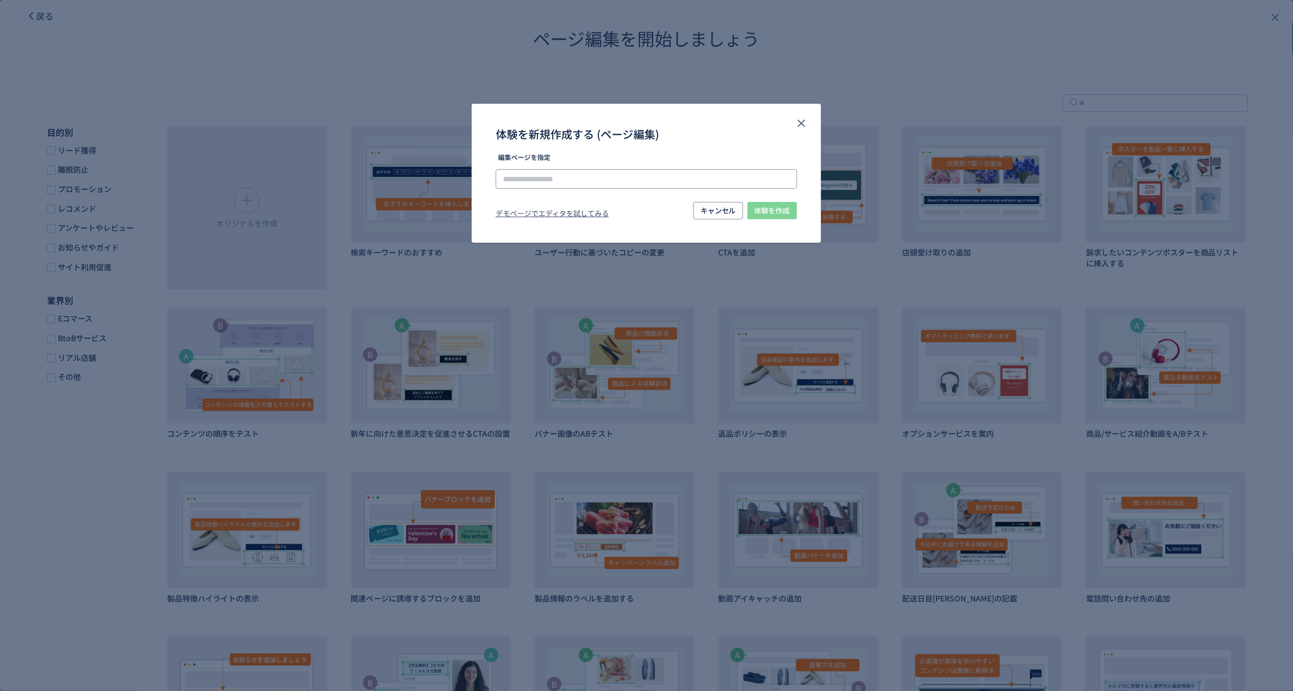
click at [634, 186] on input "体験を新規作成する (ページ編集)" at bounding box center [646, 179] width 301 height 20
paste input "**********"
type input "**********"
click at [582, 217] on div "デモページでエディタを試してみる" at bounding box center [552, 215] width 113 height 13
click at [803, 124] on icon "close" at bounding box center [801, 123] width 13 height 13
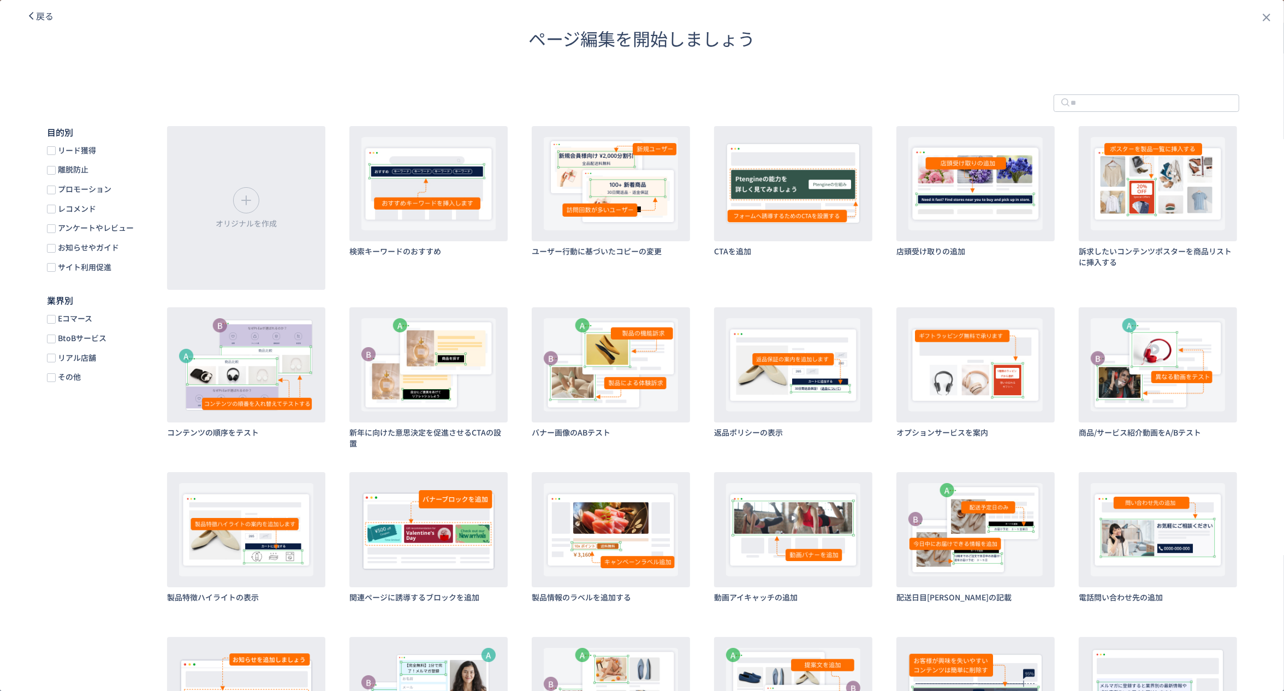
click at [34, 13] on icon "dialog" at bounding box center [31, 16] width 10 height 10
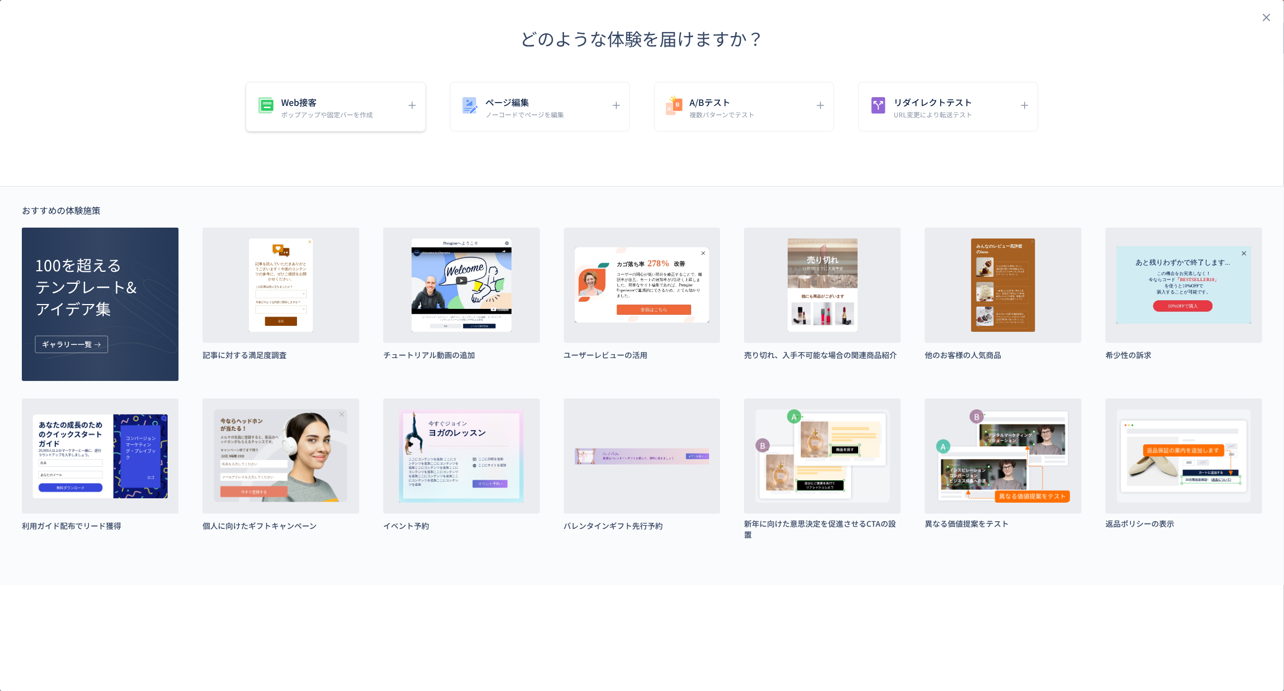
click at [450, 118] on div "Web接客 ポップアップや固定バーを作成" at bounding box center [540, 107] width 180 height 50
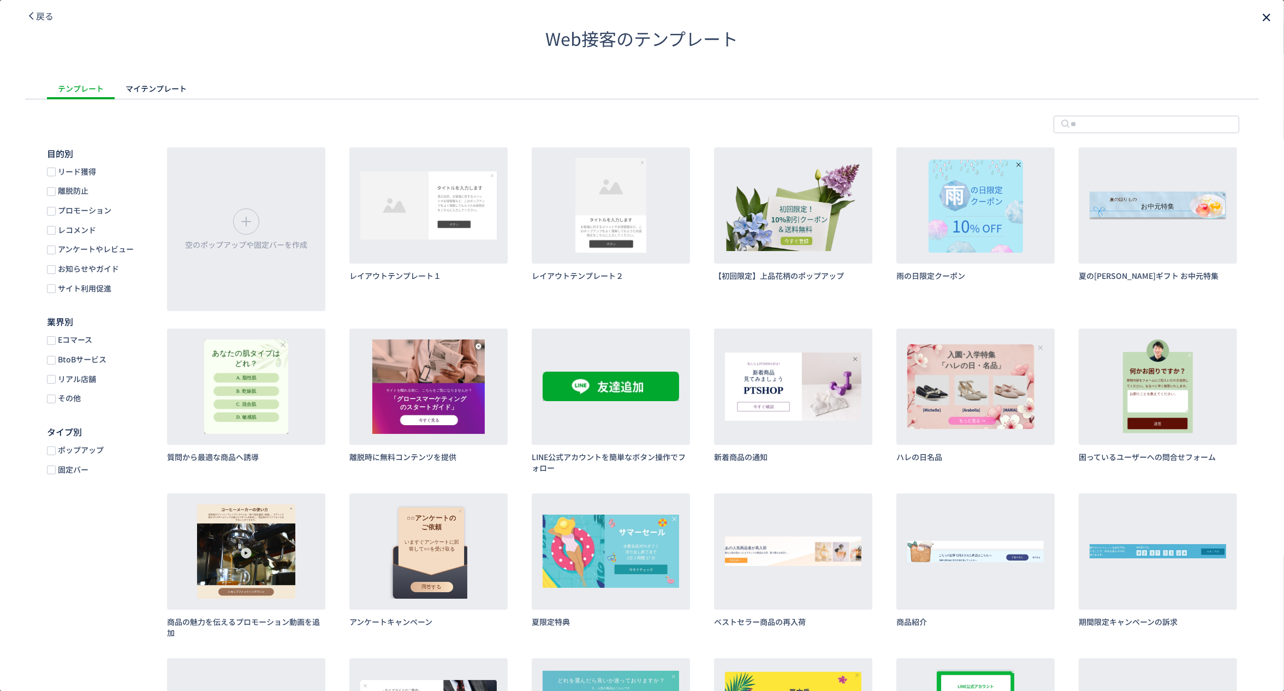
click at [1263, 16] on icon "close" at bounding box center [1266, 17] width 13 height 13
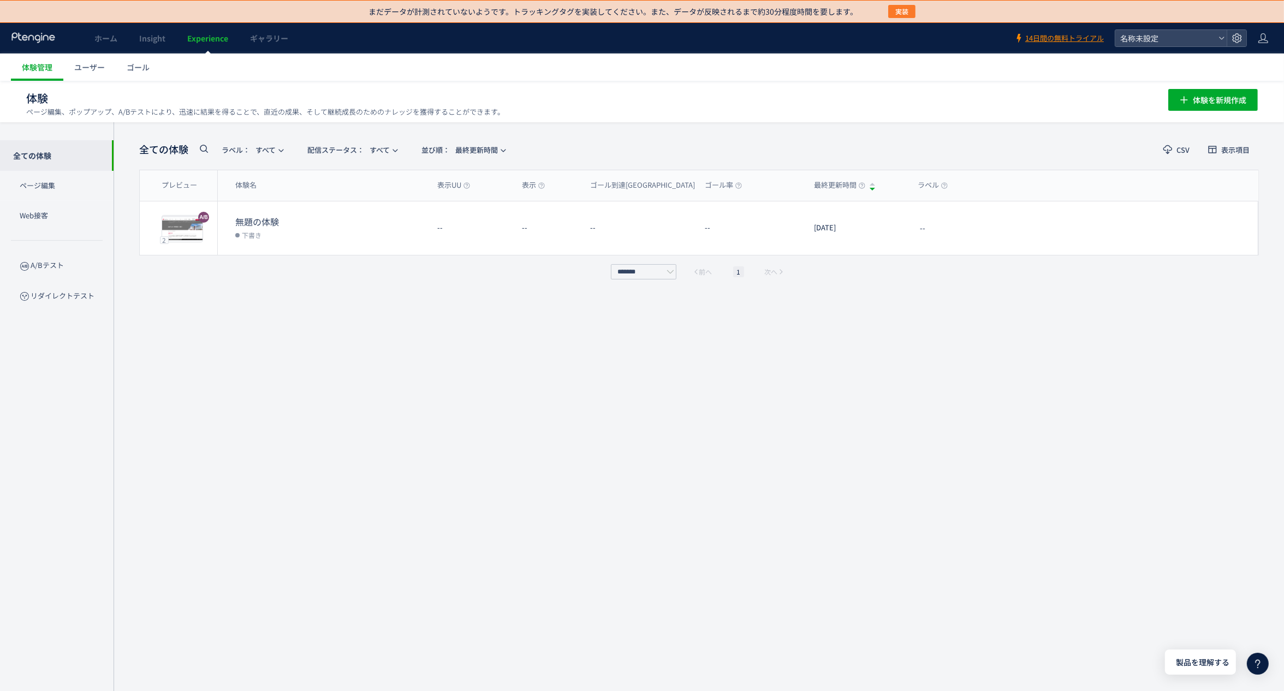
click at [888, 10] on button "実装" at bounding box center [901, 11] width 27 height 13
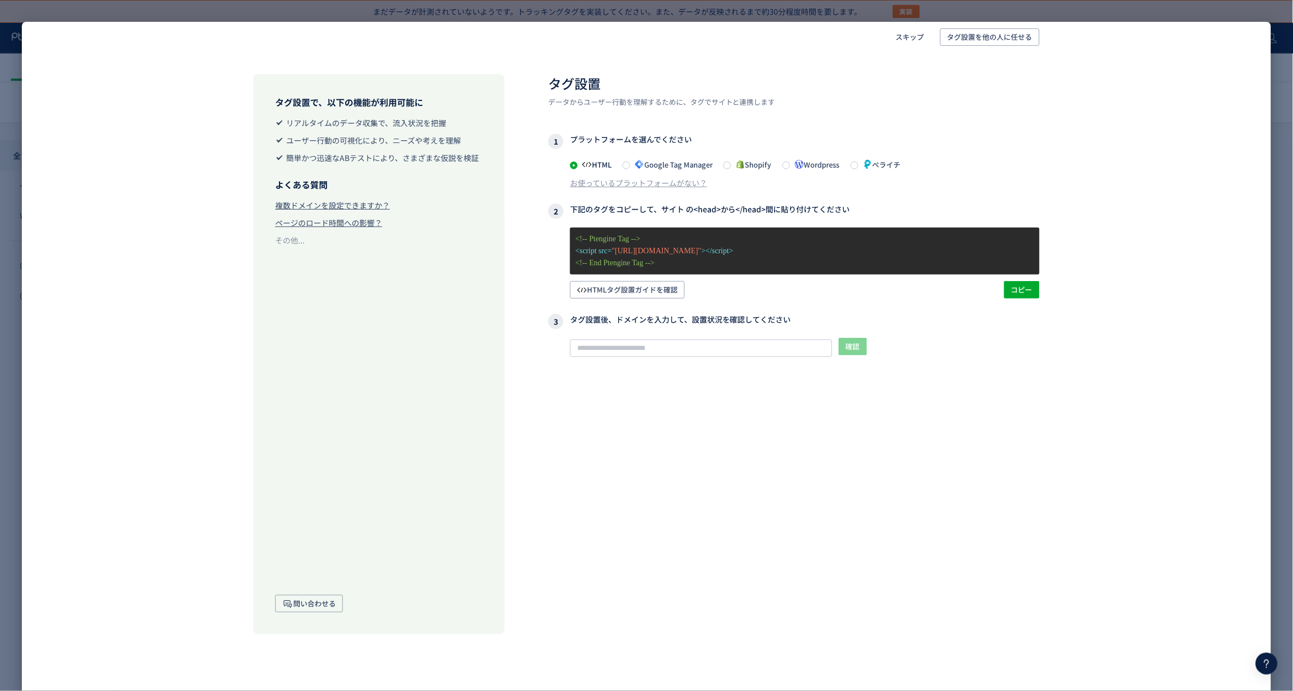
click at [755, 168] on span "Shopify" at bounding box center [751, 164] width 40 height 10
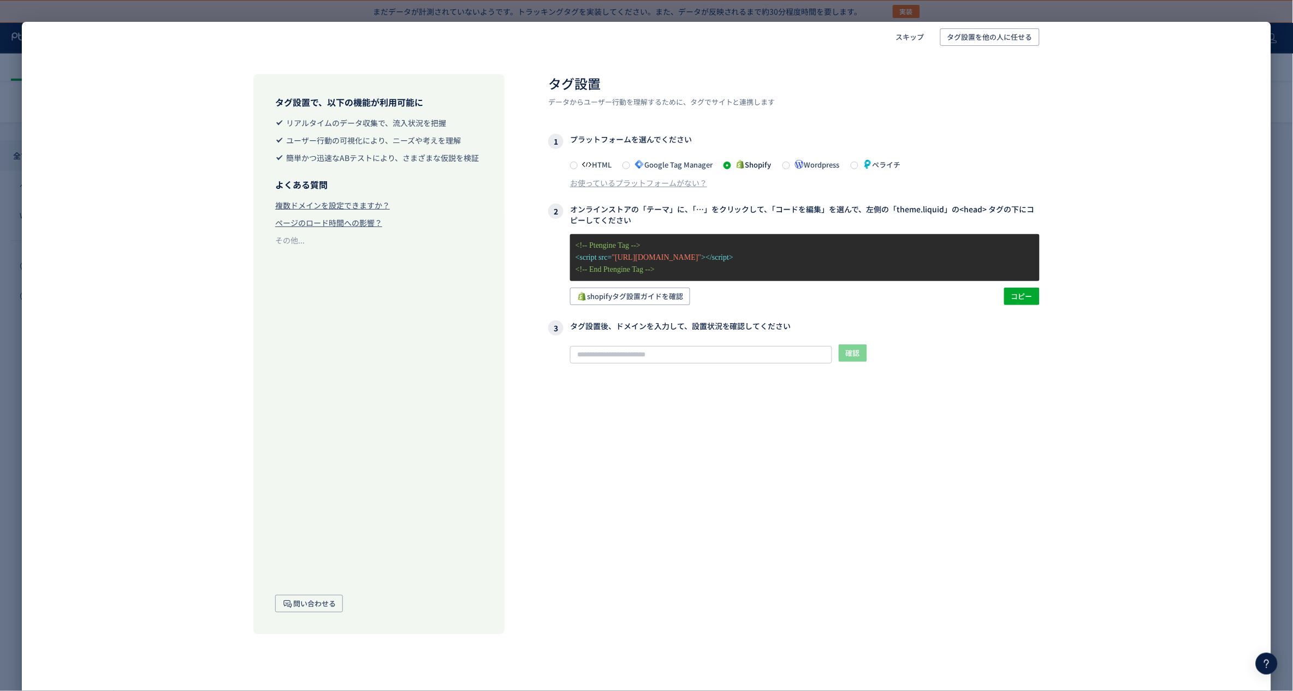
click at [705, 162] on span "Google Tag Manager" at bounding box center [671, 164] width 82 height 10
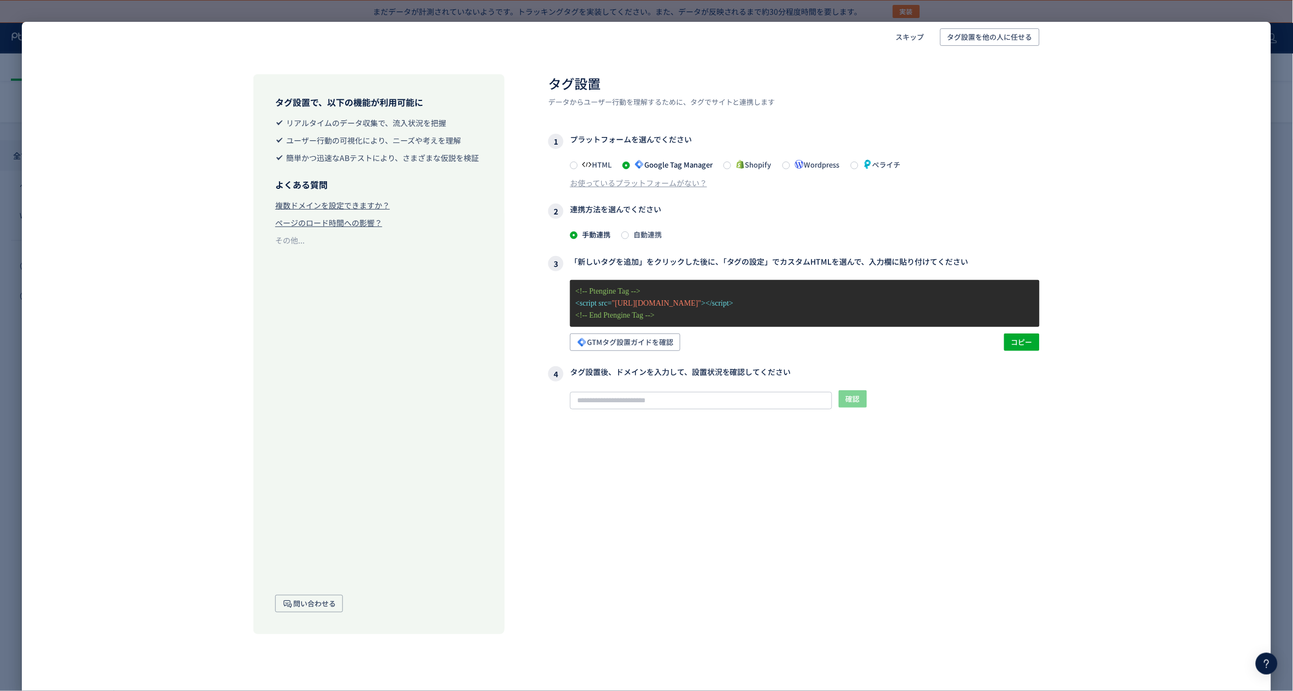
click at [597, 166] on span "HTML" at bounding box center [595, 164] width 34 height 10
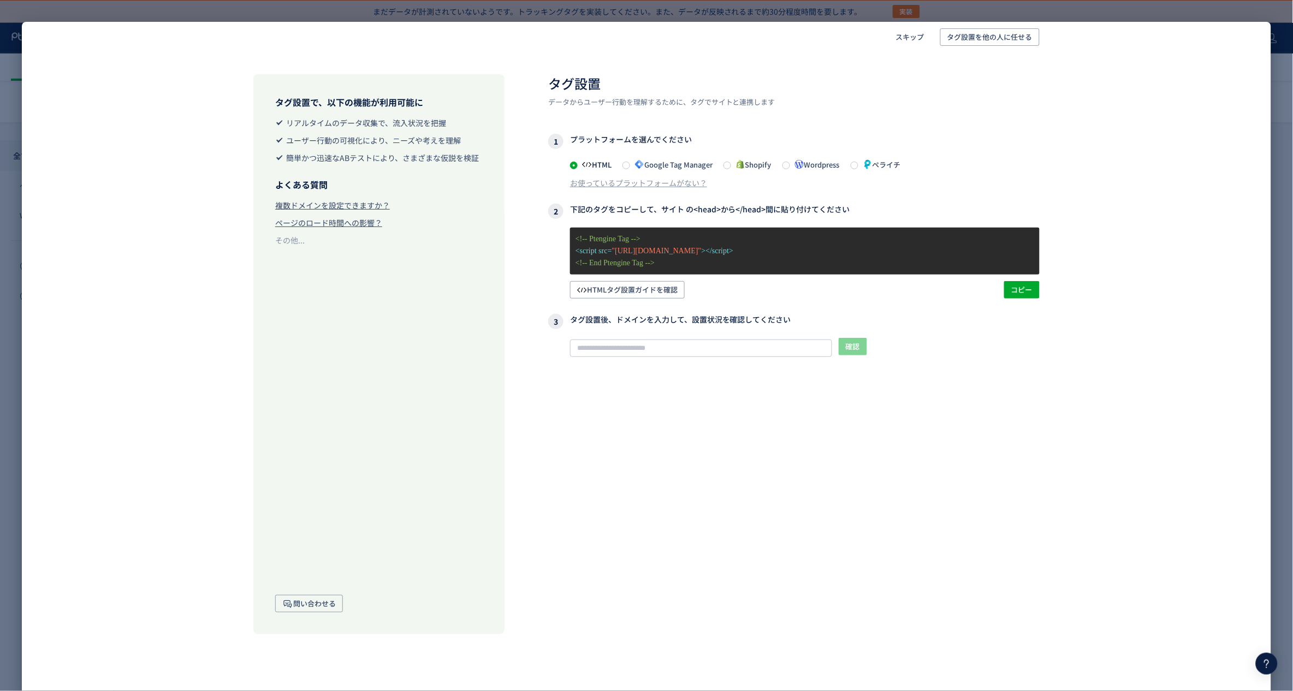
click at [886, 164] on span "ペライチ" at bounding box center [879, 164] width 43 height 10
click at [840, 167] on span "Wordpress" at bounding box center [815, 164] width 50 height 10
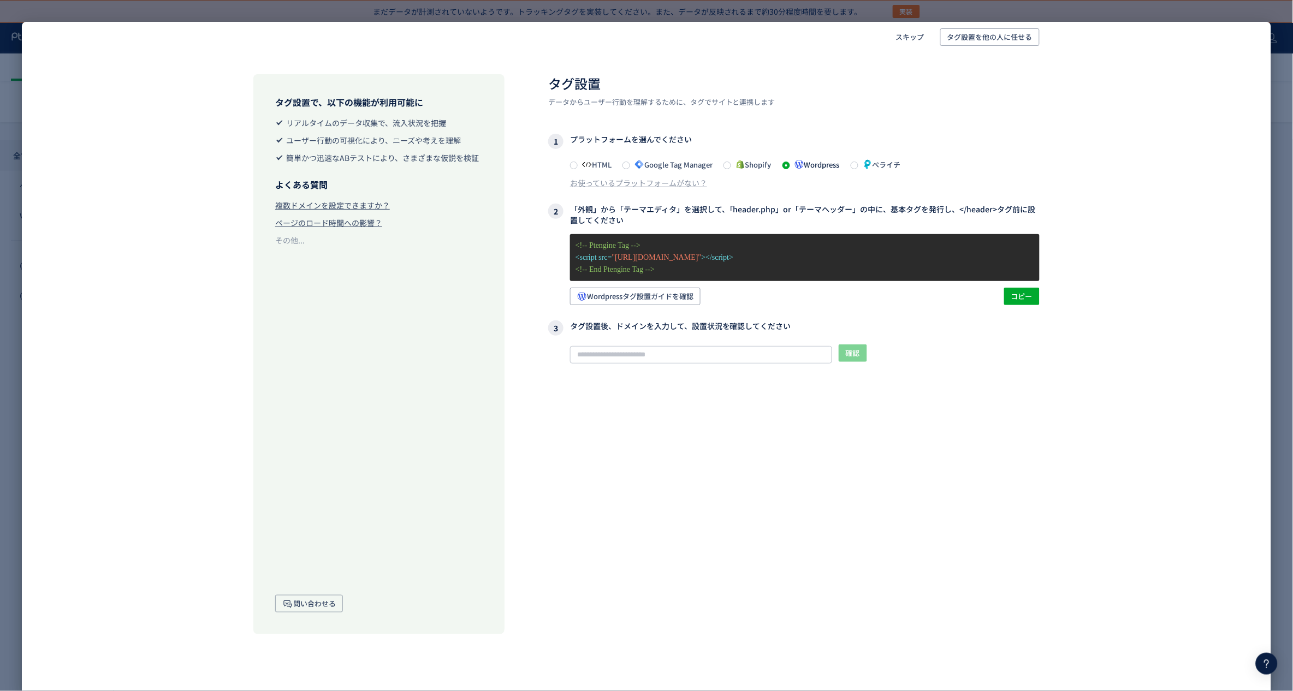
click at [751, 167] on span "Shopify" at bounding box center [751, 164] width 40 height 10
click at [680, 160] on span "Google Tag Manager" at bounding box center [671, 164] width 82 height 10
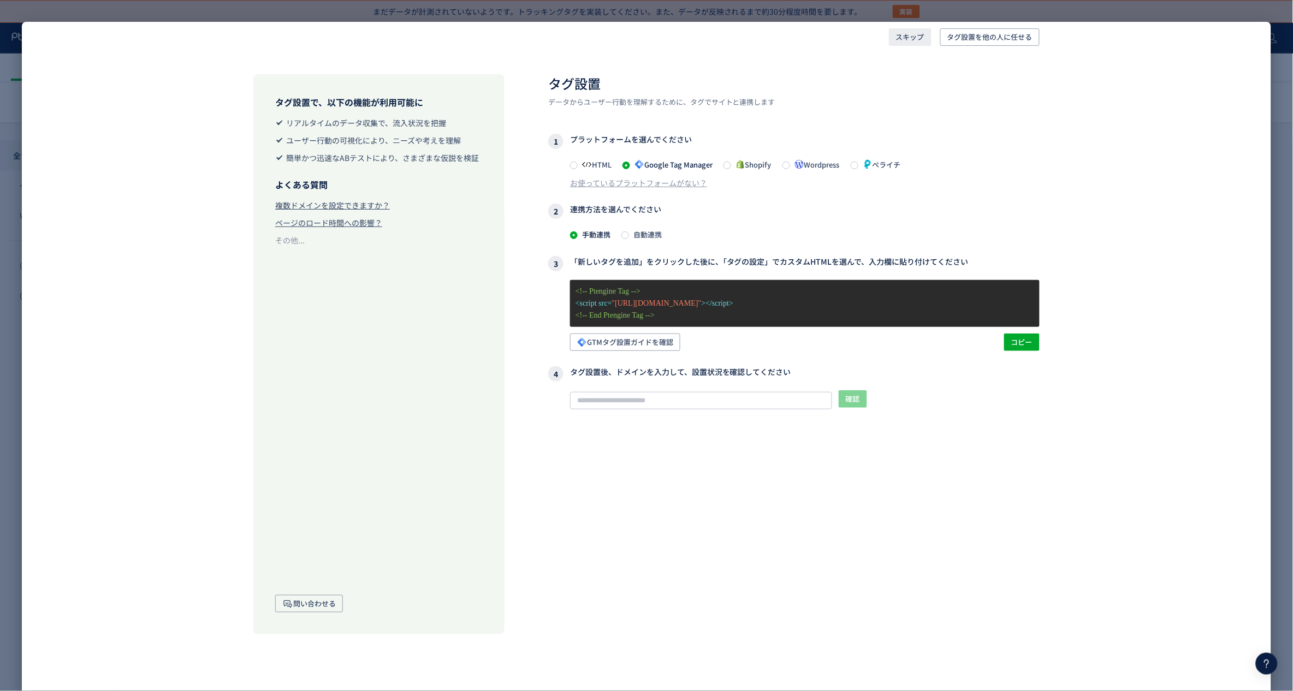
click at [897, 38] on span "スキップ" at bounding box center [910, 36] width 28 height 17
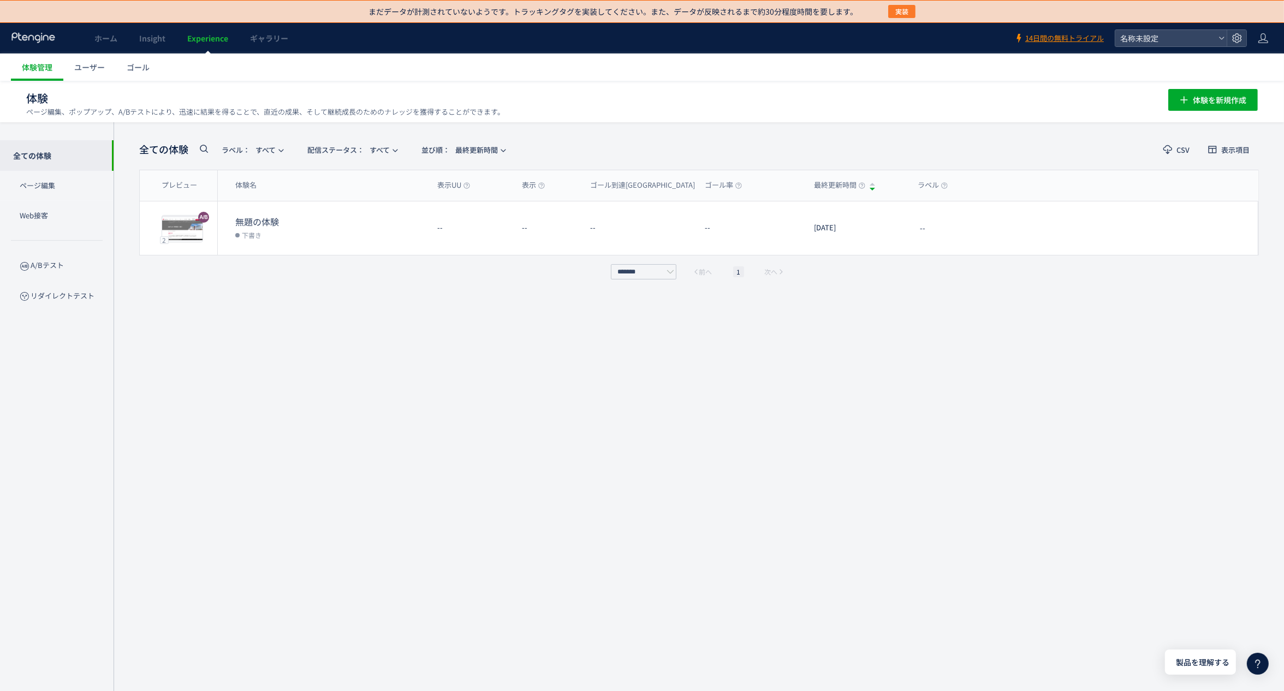
click at [900, 15] on span "実装" at bounding box center [901, 11] width 13 height 13
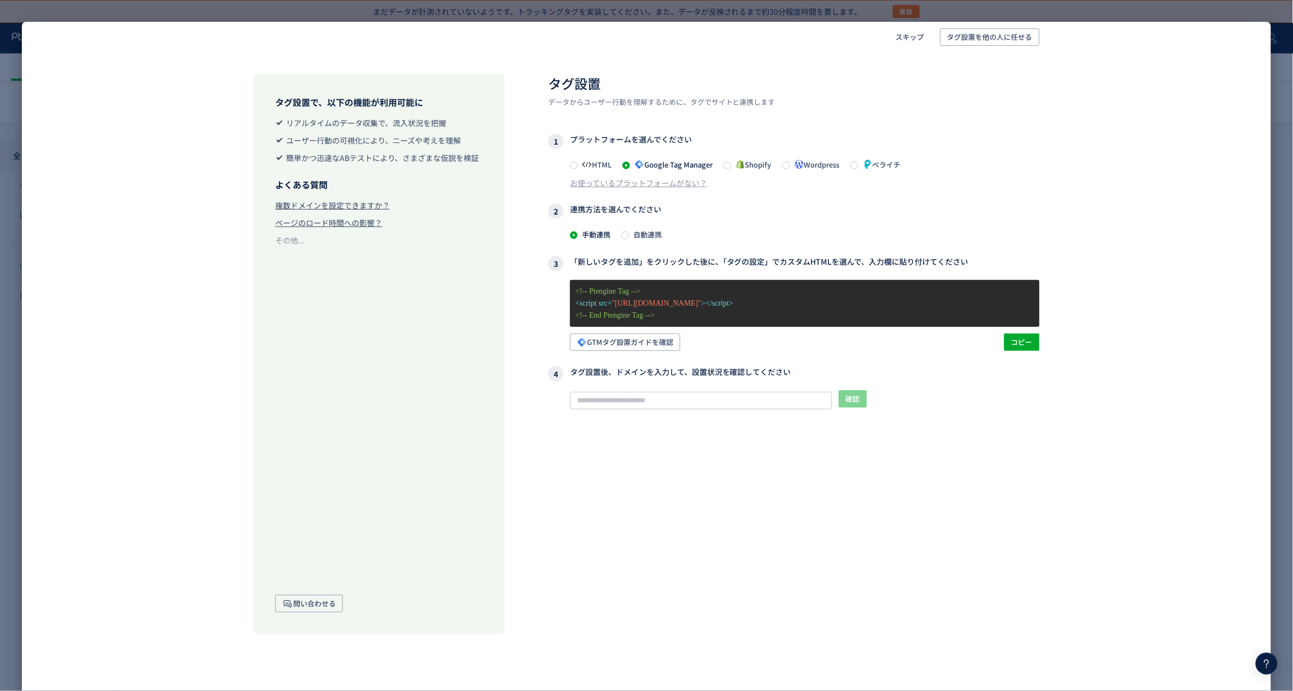
click at [652, 236] on span "自動連携" at bounding box center [645, 234] width 33 height 10
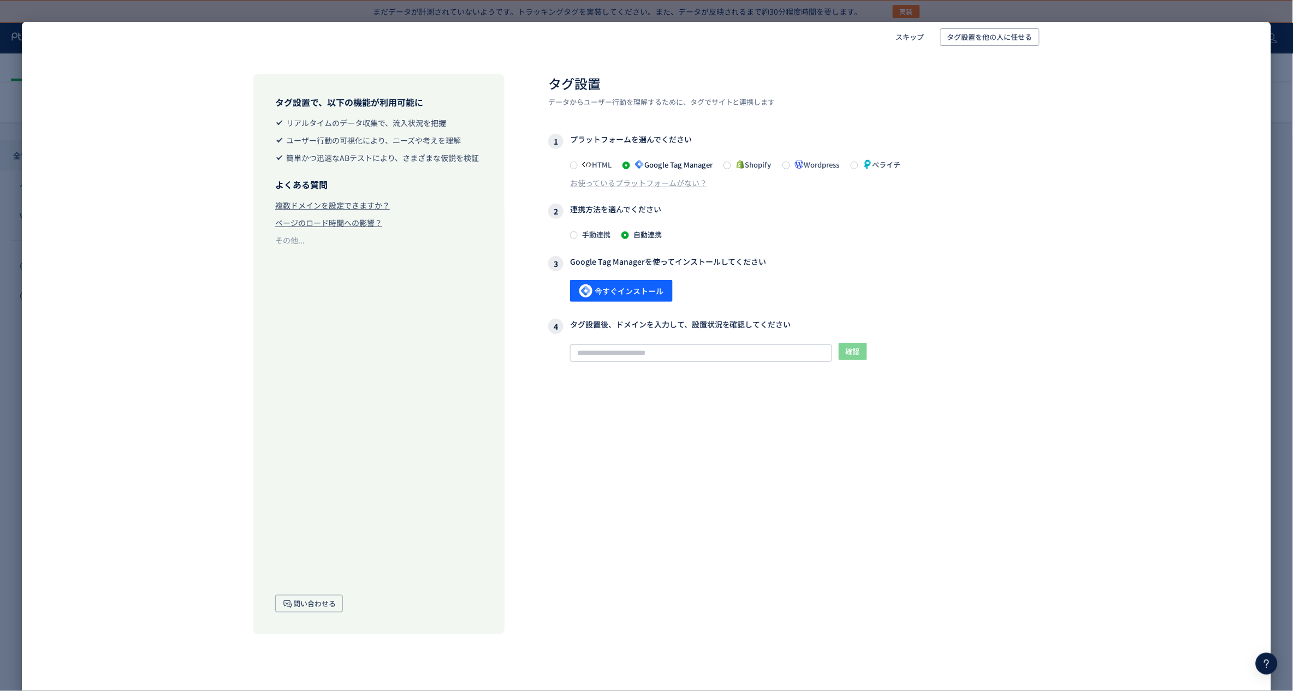
click at [723, 171] on label "手動連携" at bounding box center [747, 164] width 48 height 13
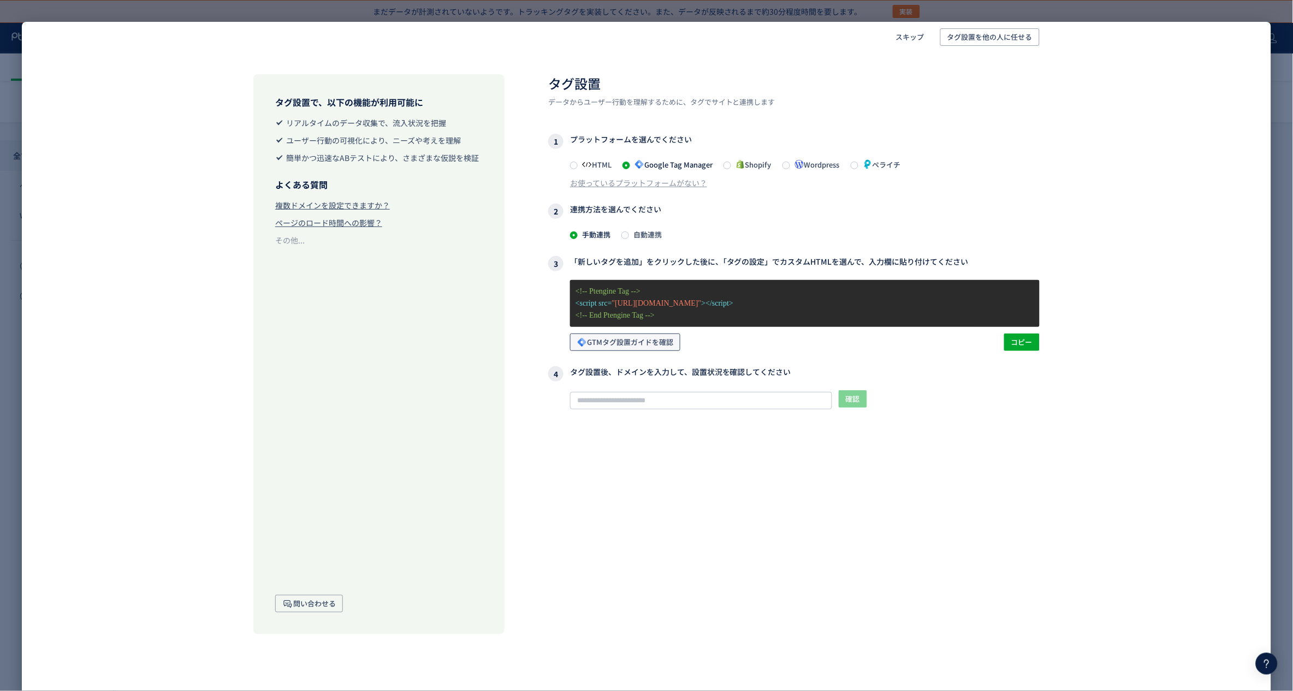
click at [665, 341] on span "GTMタグ設置ガイドを確認" at bounding box center [625, 342] width 96 height 17
click at [636, 236] on span "自動連携" at bounding box center [645, 234] width 33 height 10
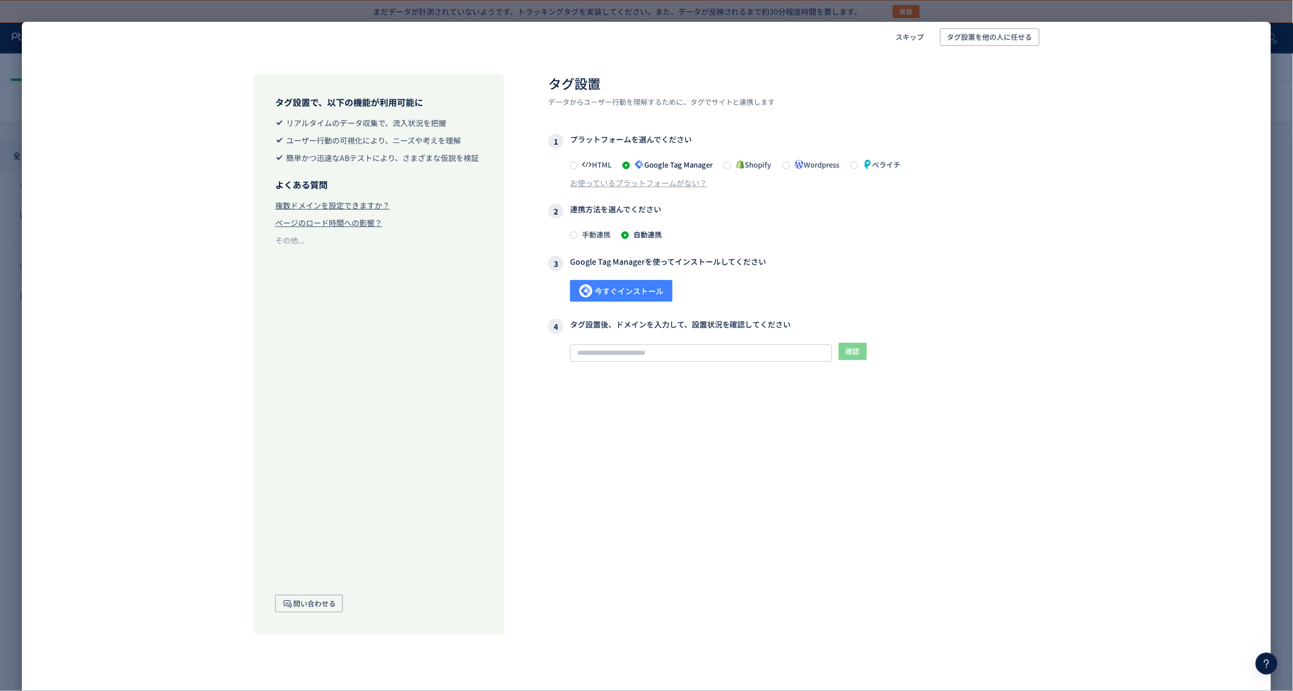
click at [652, 296] on span "今すぐインストール" at bounding box center [621, 291] width 84 height 22
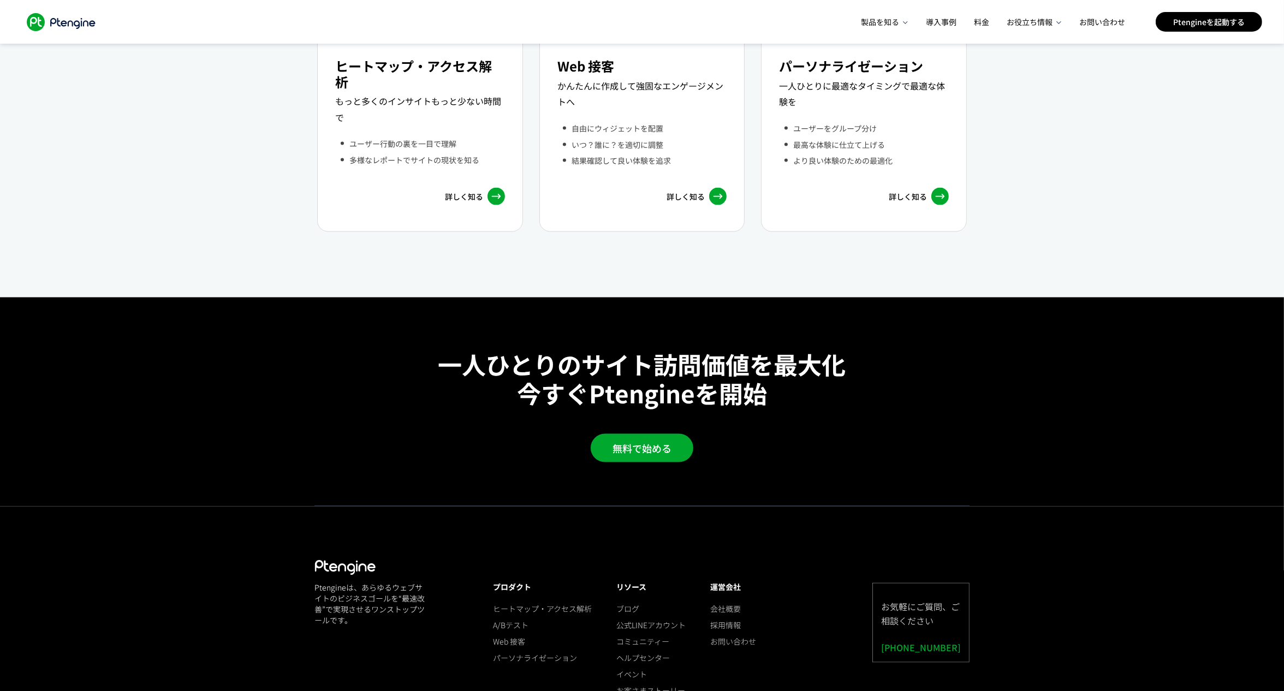
scroll to position [2190, 0]
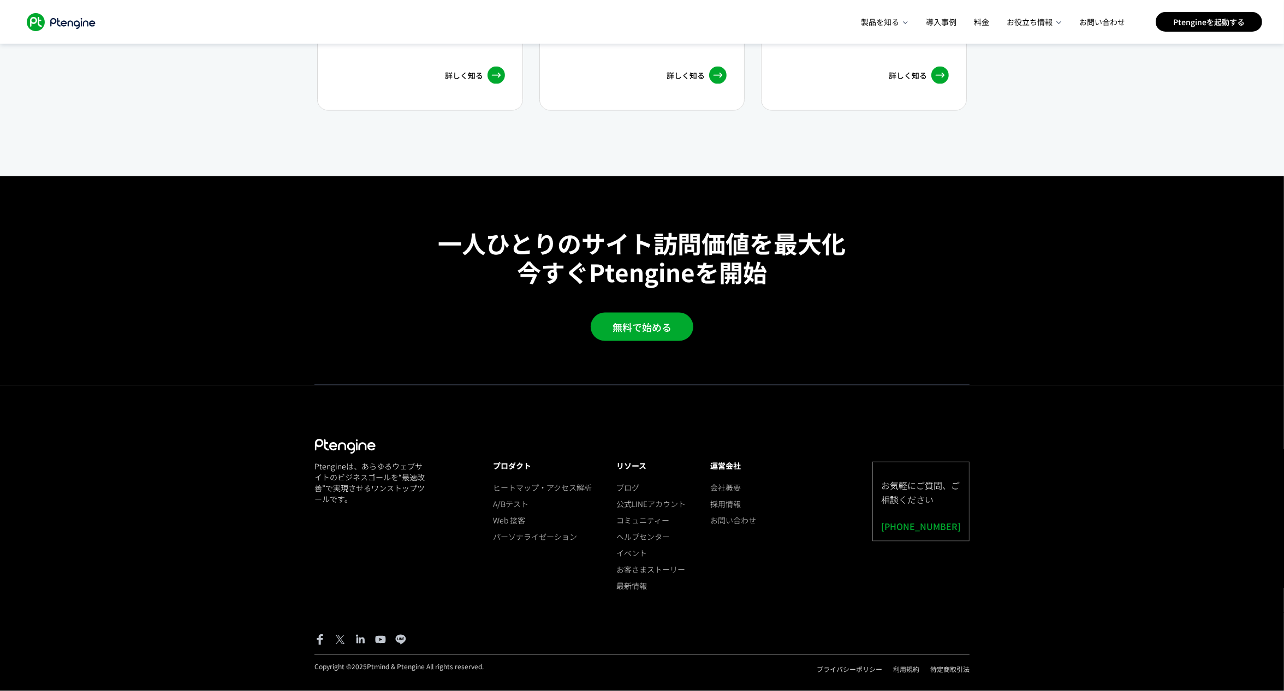
click at [618, 276] on p "一人ひとりのサイト訪問価値を最大化 今すぐPtengineを開始" at bounding box center [642, 258] width 408 height 58
copy p "Ptengine"
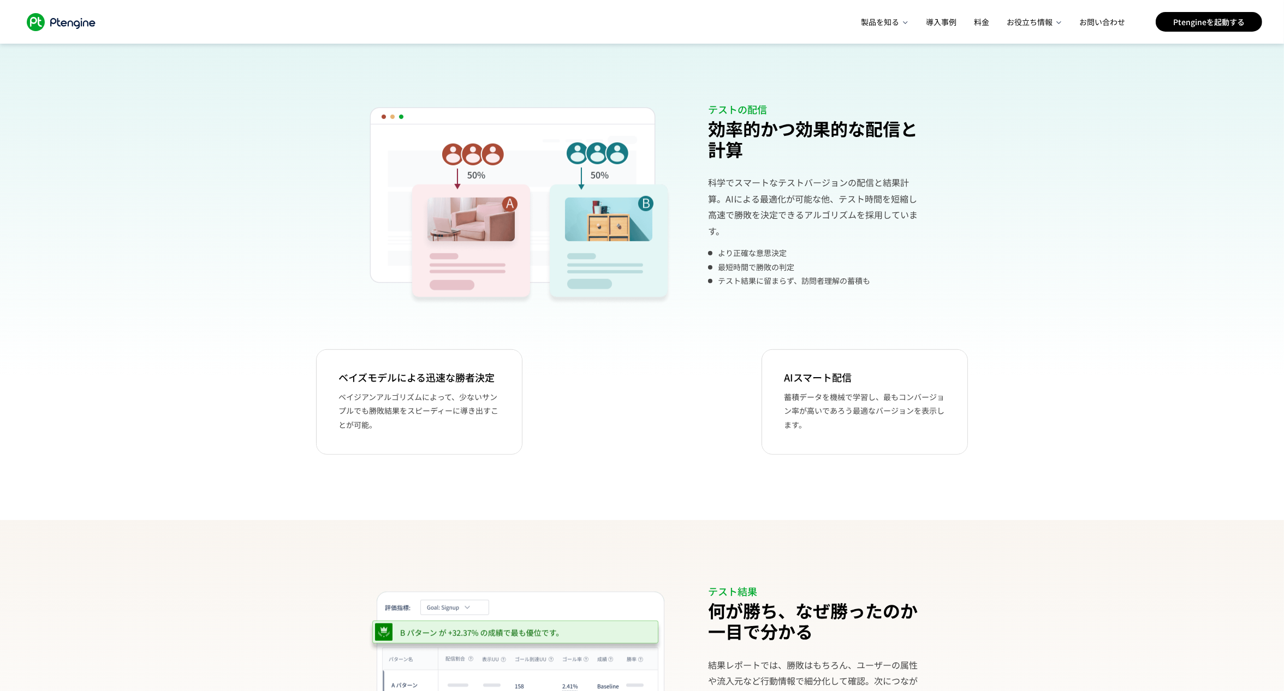
scroll to position [391, 0]
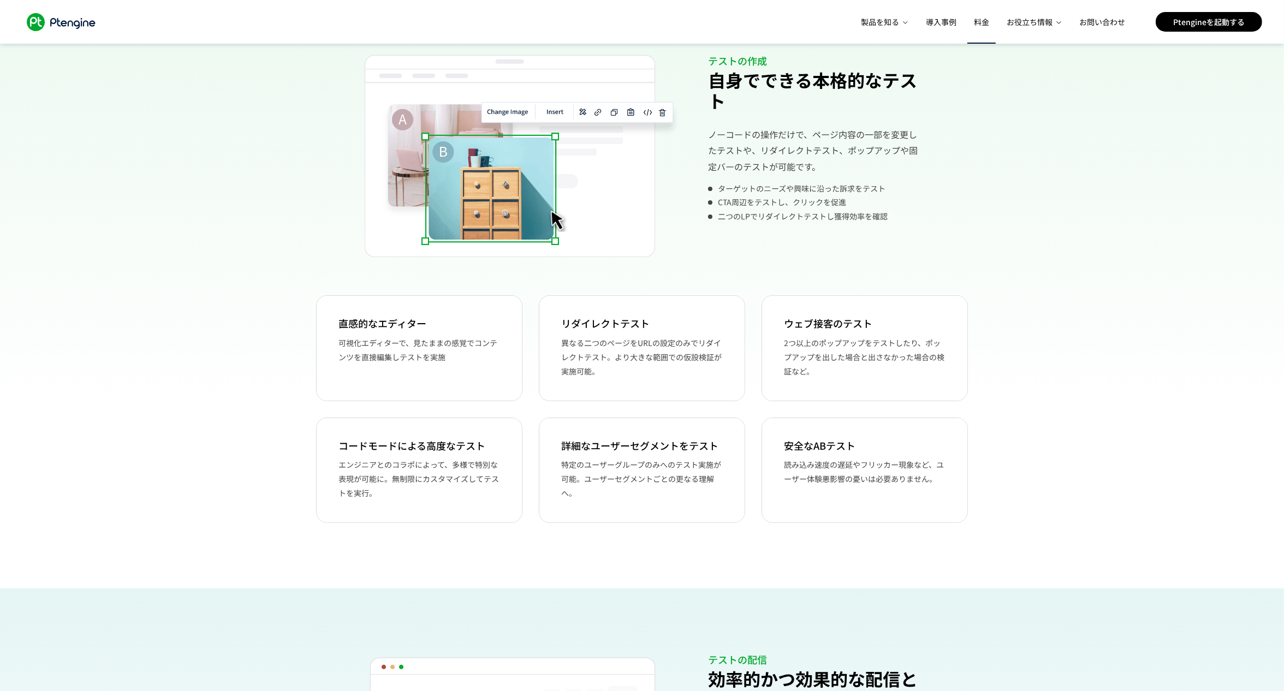
click at [987, 29] on link "料金" at bounding box center [982, 22] width 22 height 44
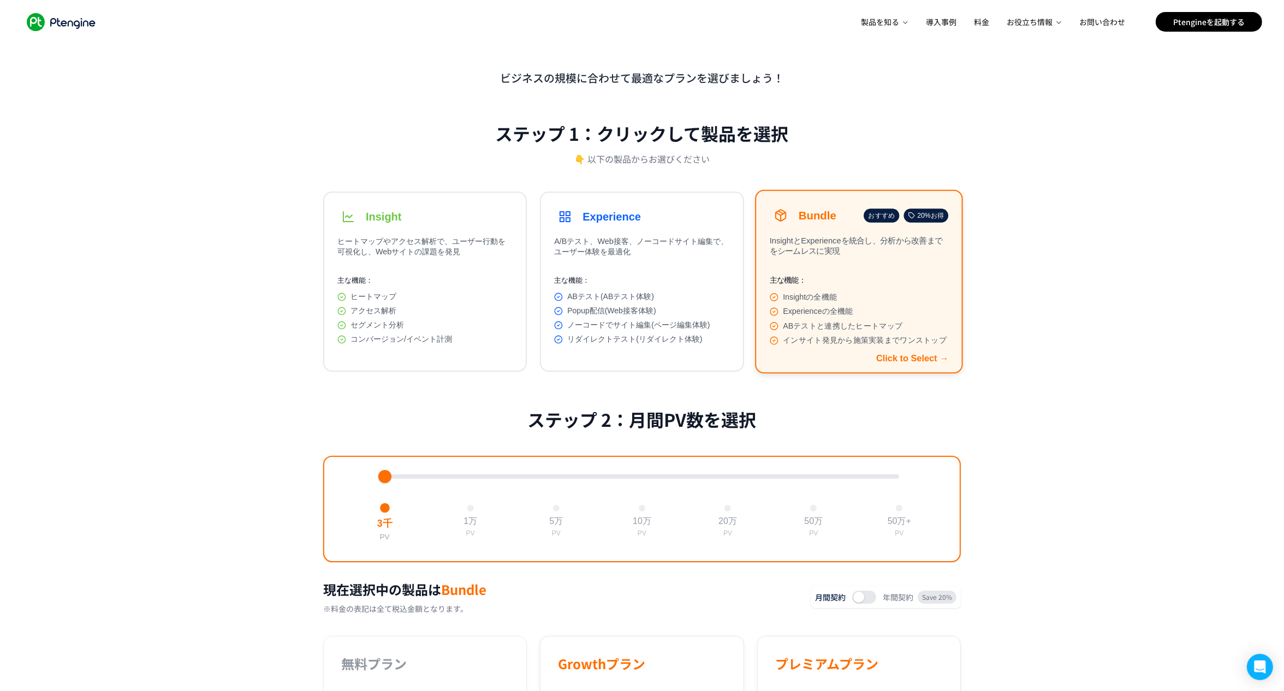
click at [889, 294] on div "Insightの全機能" at bounding box center [858, 297] width 179 height 10
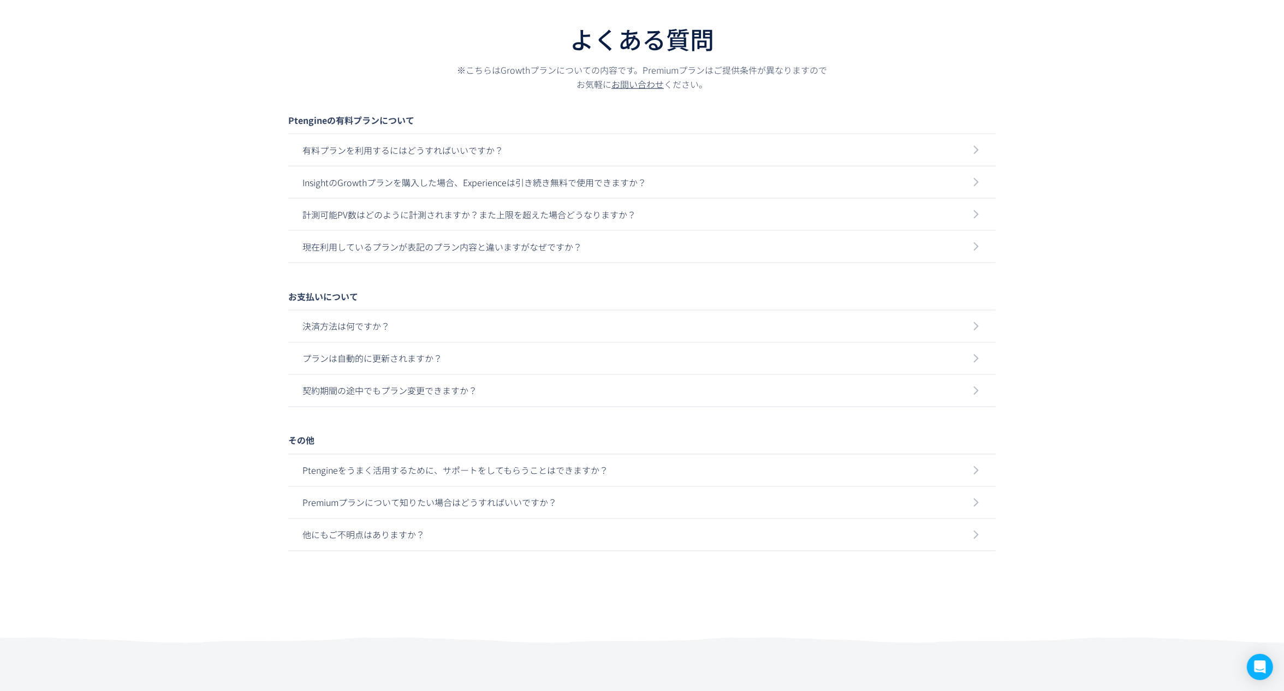
scroll to position [2802, 0]
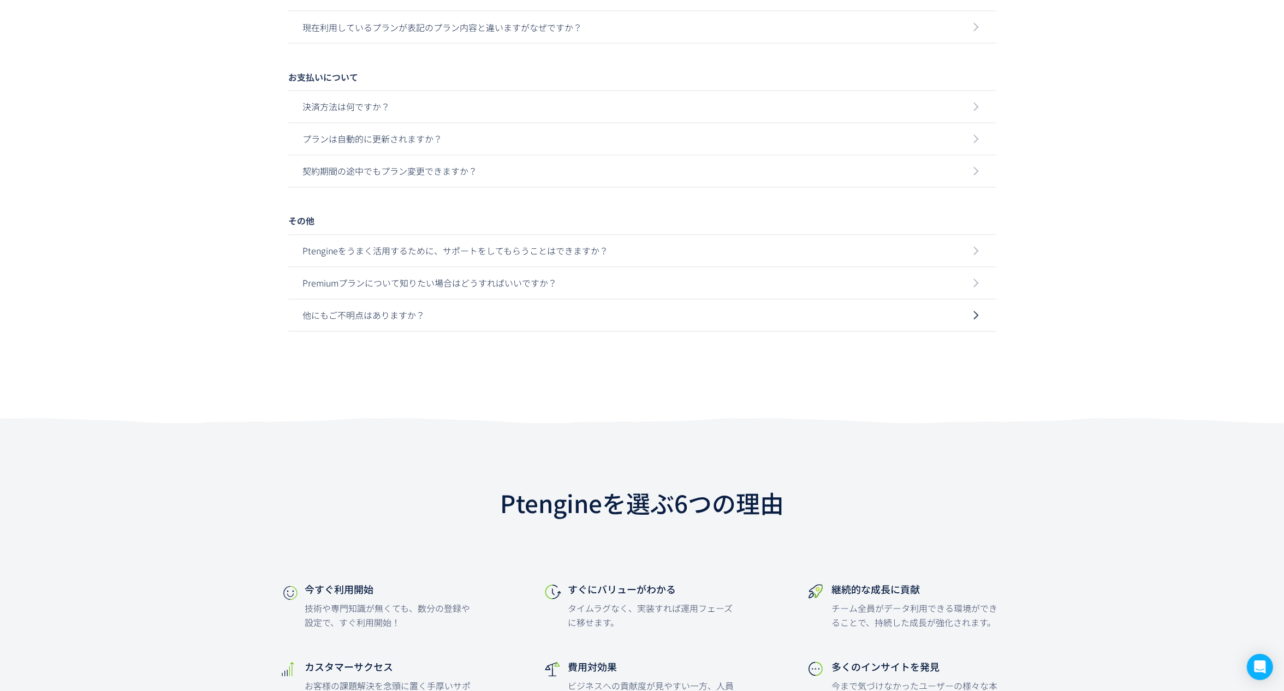
click at [340, 330] on p "他にもご不明点はありますか？" at bounding box center [641, 316] width 679 height 32
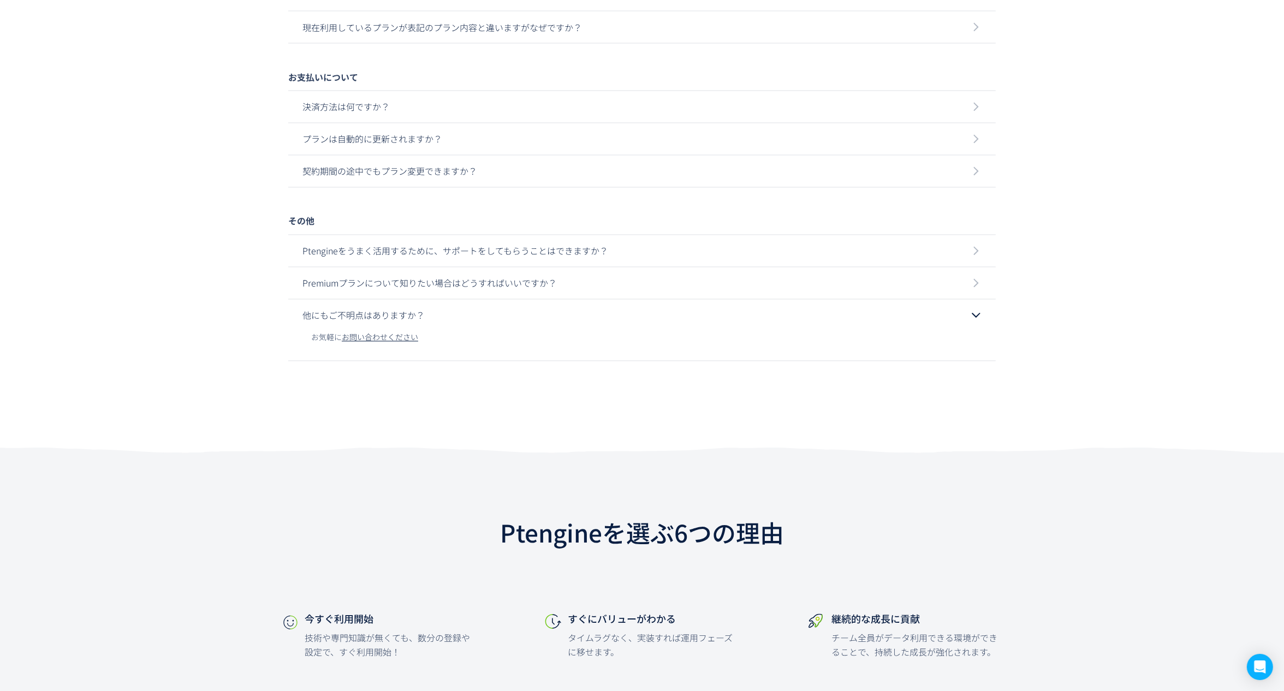
click at [228, 336] on div "よくある質問 ※こちらはGrowthプランについての内容です。Premiumプランはご提供条件が異なりますのでお気軽に お問い合わせ ください。 Ptengi…" at bounding box center [642, 96] width 1284 height 713
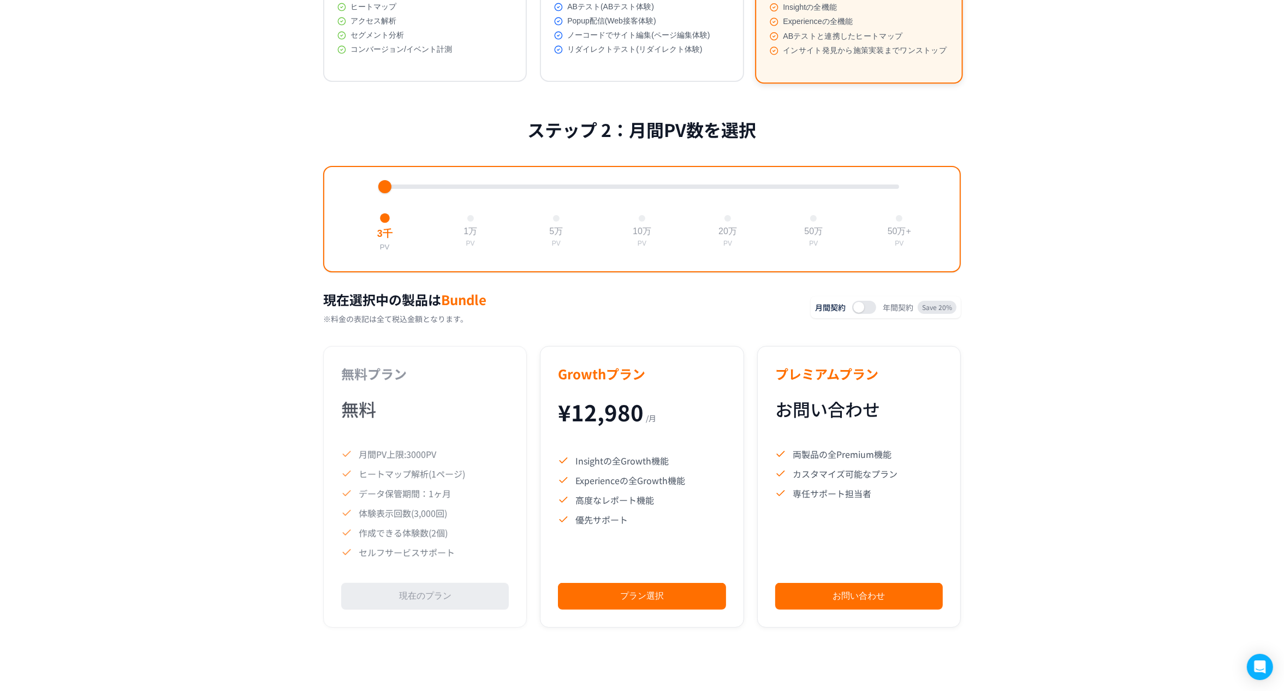
scroll to position [0, 0]
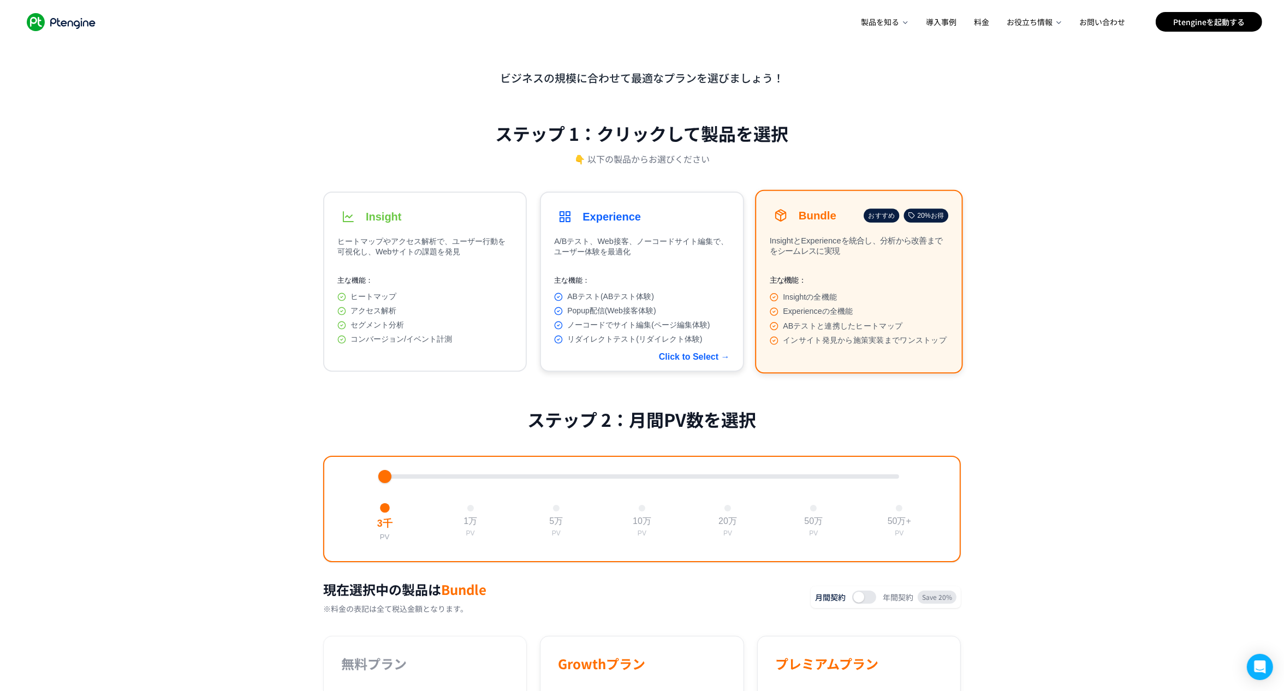
click at [592, 316] on span "Popup配信(Web接客体験)" at bounding box center [611, 311] width 88 height 10
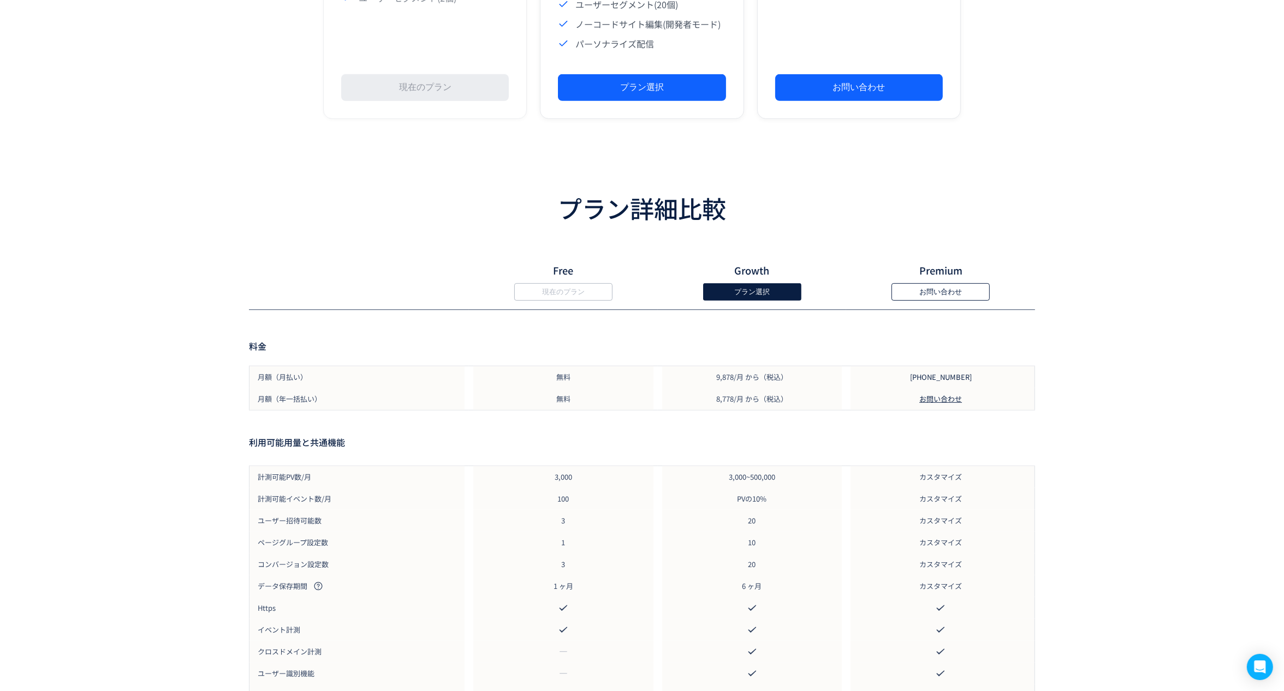
scroll to position [867, 0]
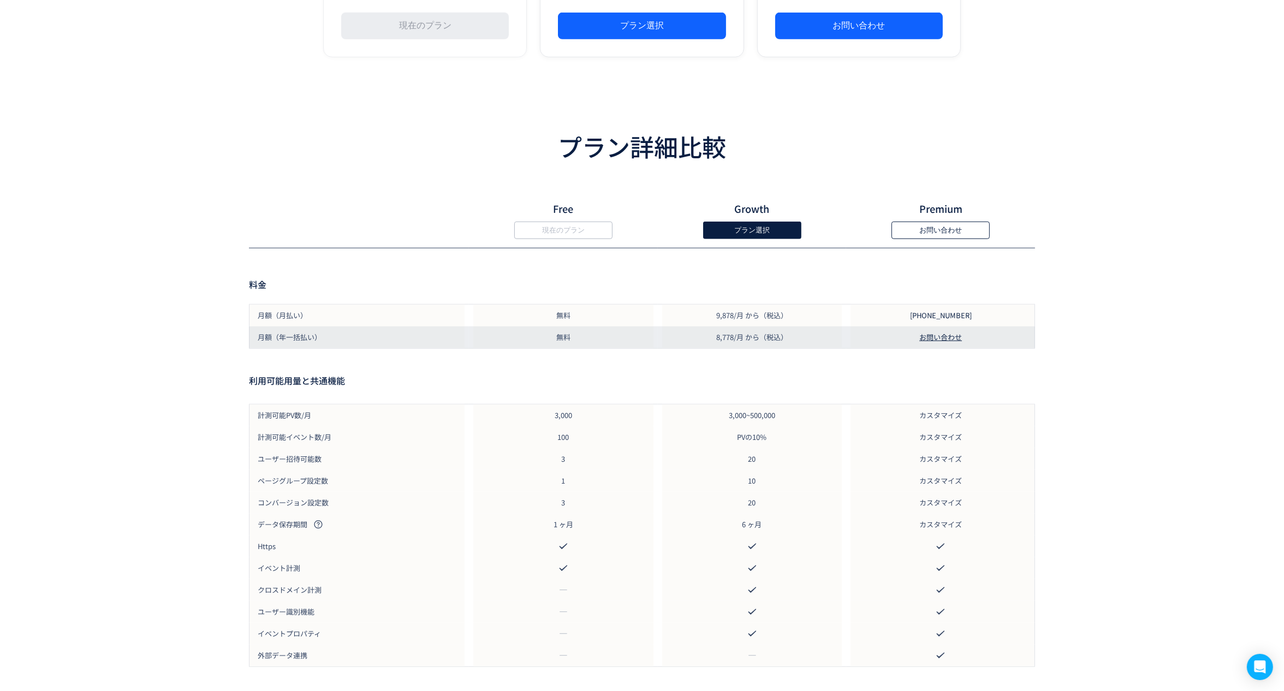
click at [1010, 348] on div "お問い合わせ" at bounding box center [940, 337] width 189 height 22
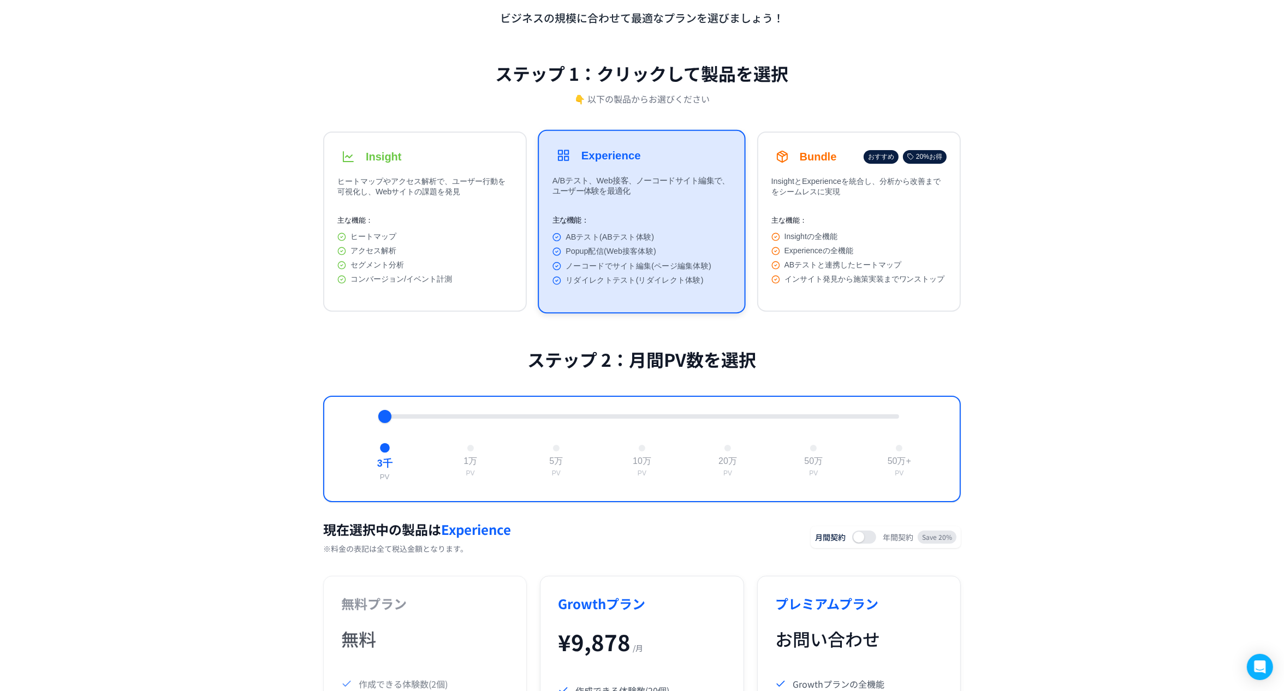
scroll to position [0, 0]
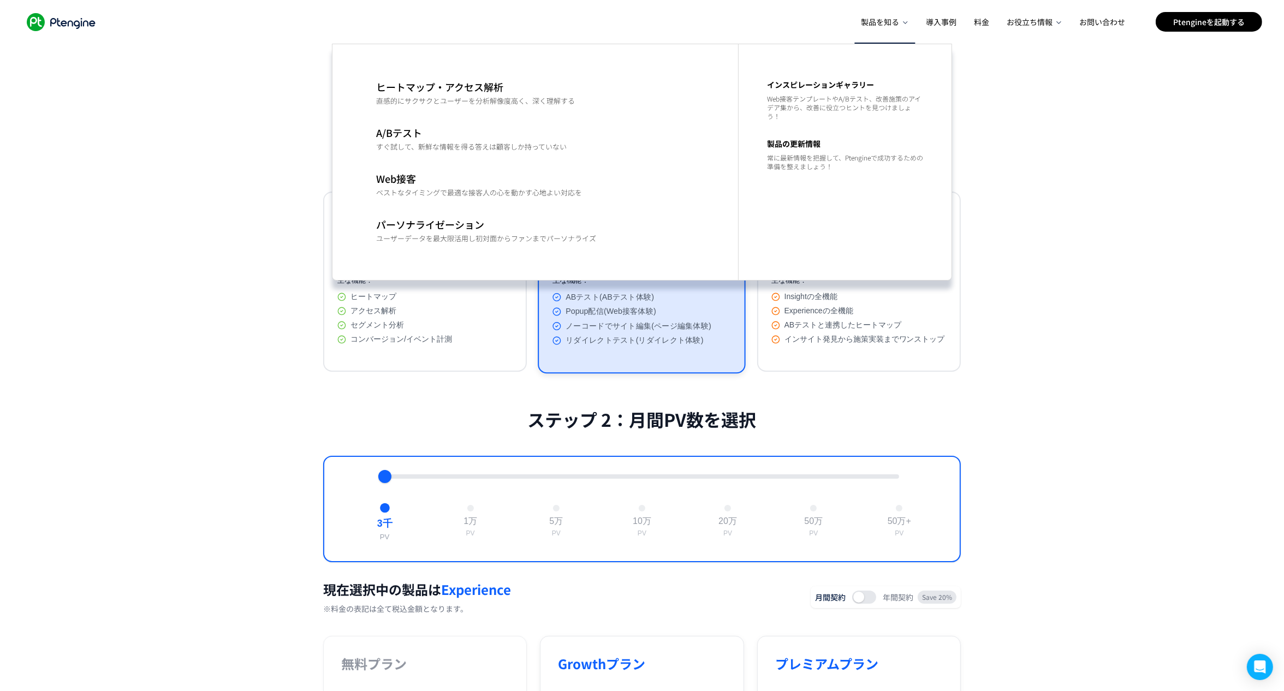
click at [900, 32] on div "製品を知る" at bounding box center [885, 22] width 54 height 44
click at [659, 110] on link "ヒートマップ・アクセス解析 直感的にサクサクとユーザーを分析解像度高く、深く理解する" at bounding box center [519, 93] width 308 height 46
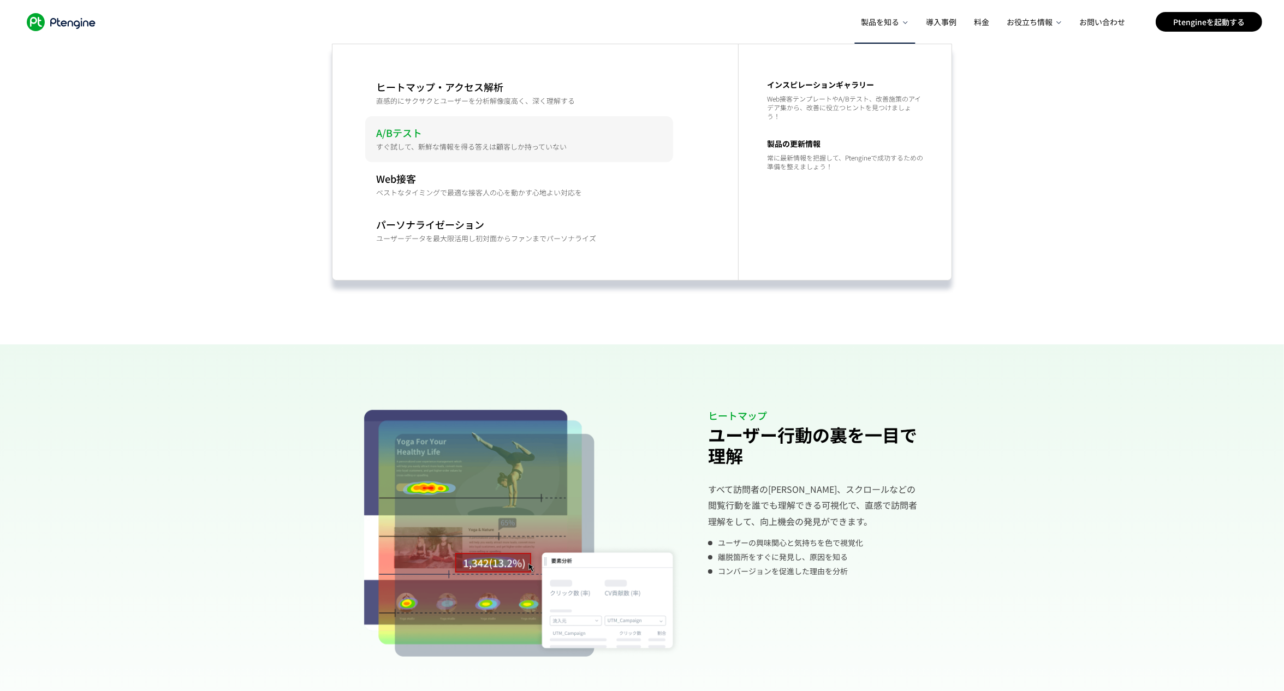
click at [555, 133] on p "A/Bテスト" at bounding box center [519, 132] width 286 height 11
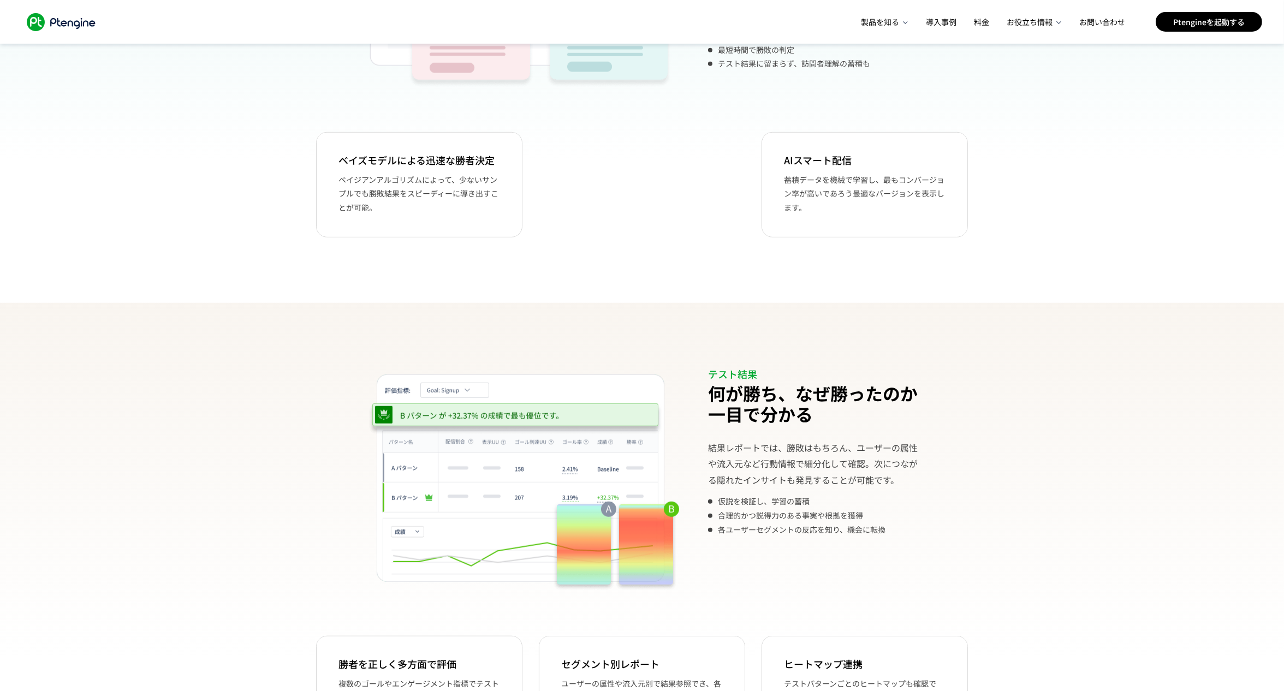
scroll to position [838, 0]
